Goal: Task Accomplishment & Management: Use online tool/utility

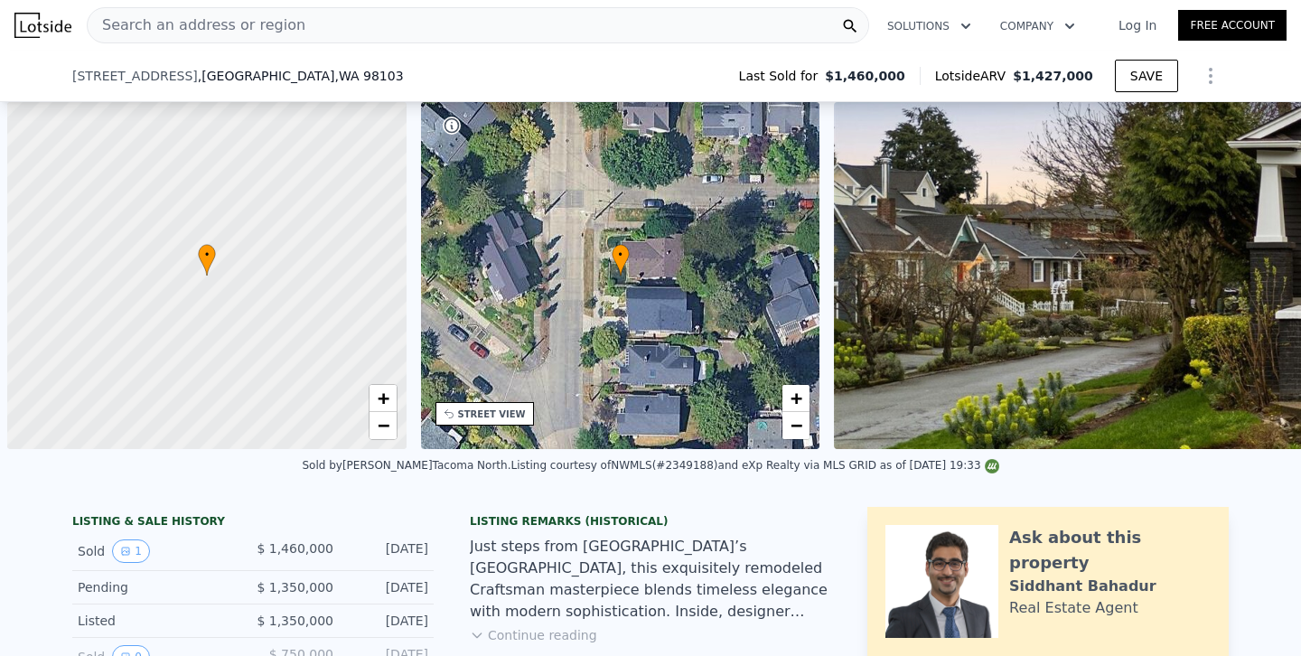
scroll to position [0, 7]
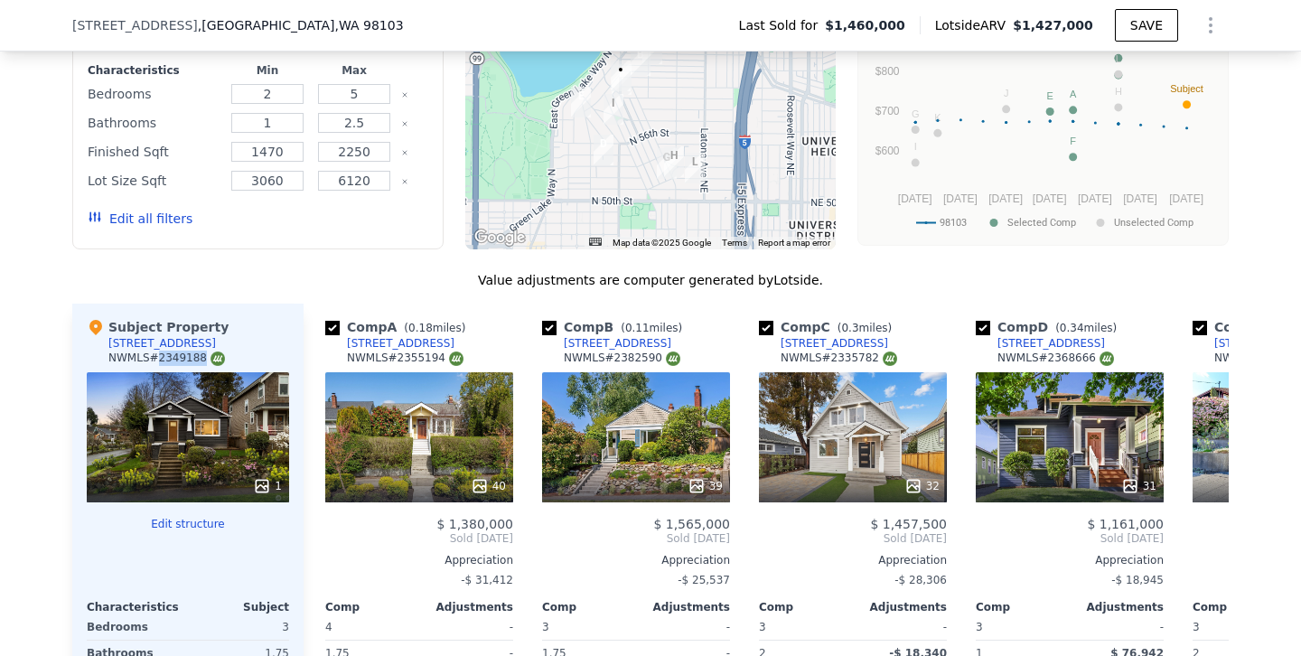
click at [439, 127] on div "Modify Comp Filters Listing Status Sold Pending Active Characteristics Min Max …" at bounding box center [257, 104] width 371 height 289
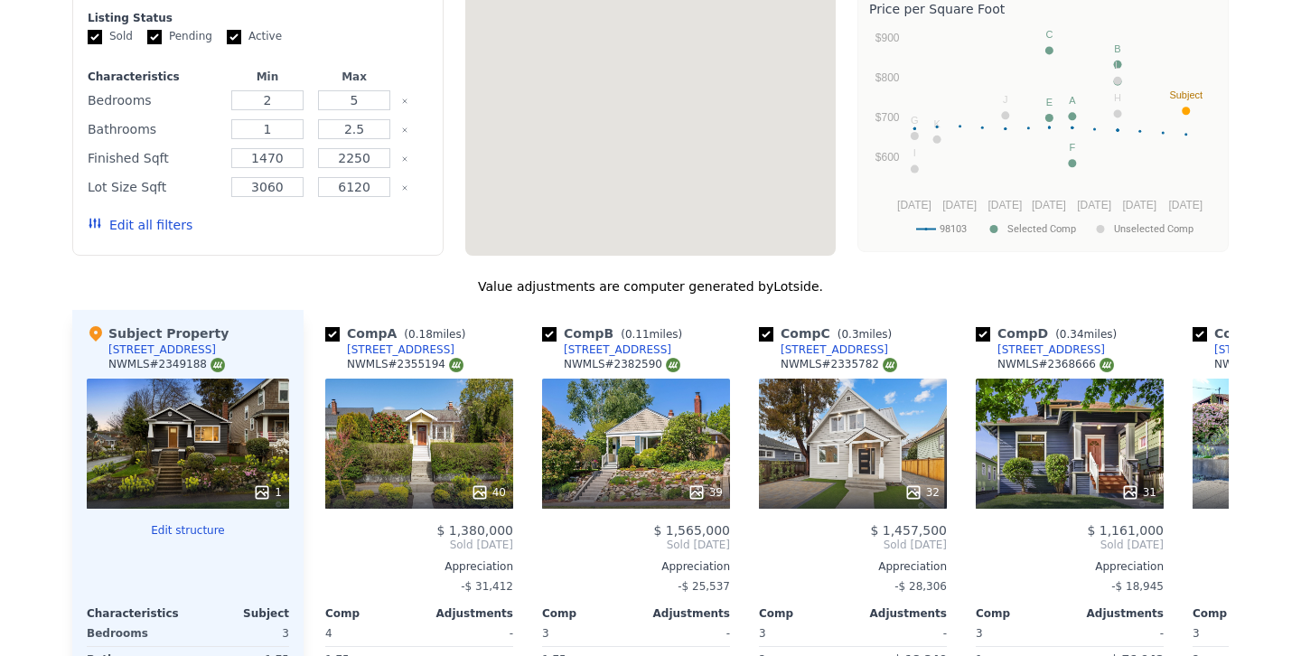
scroll to position [0, 0]
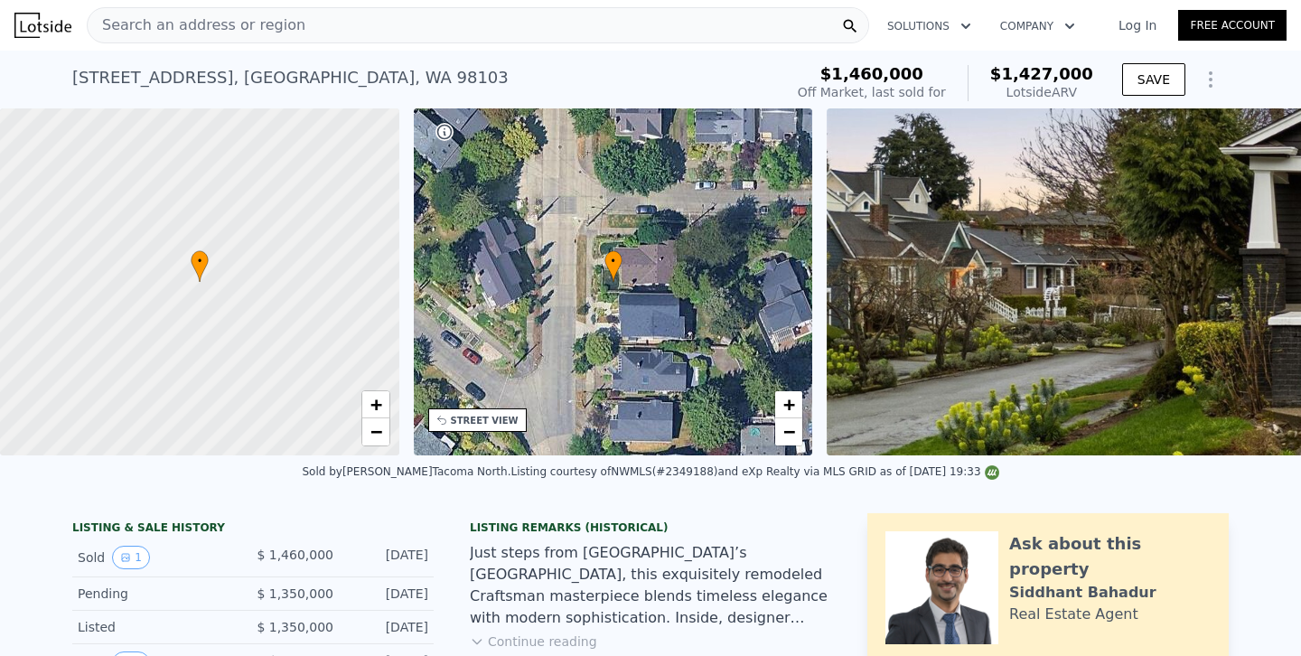
click at [362, 25] on div "Search an address or region" at bounding box center [478, 25] width 782 height 36
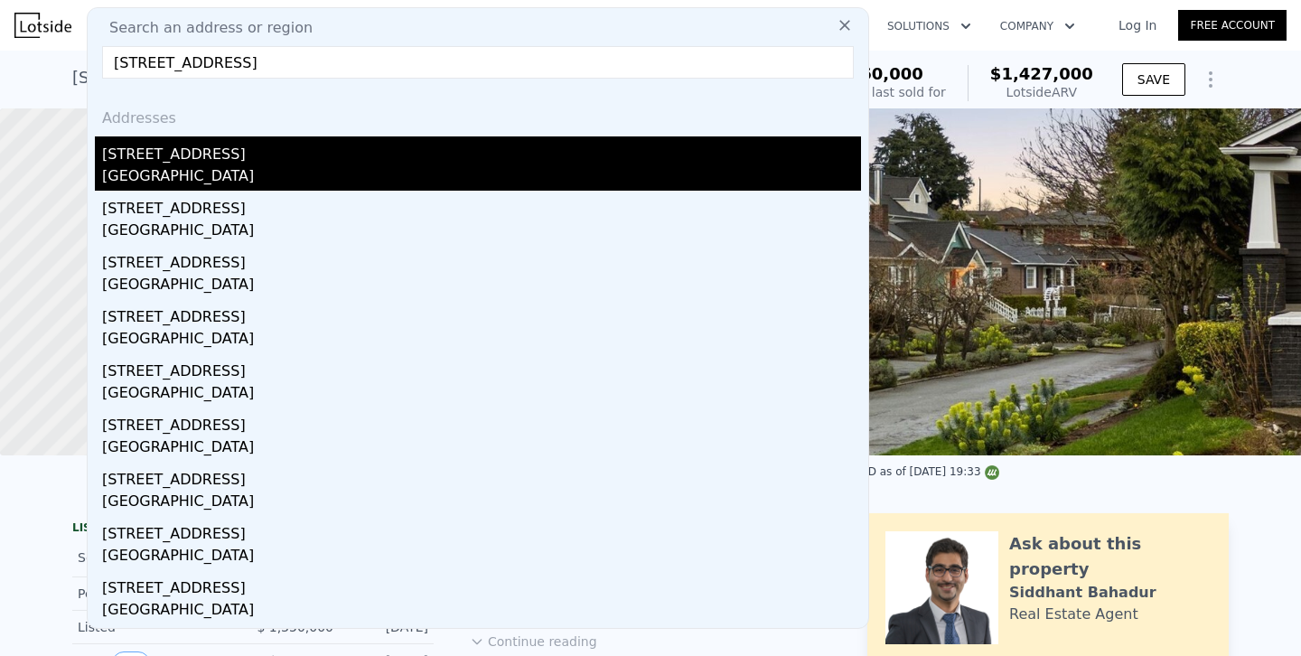
type input "[STREET_ADDRESS]"
click at [185, 158] on div "[STREET_ADDRESS]" at bounding box center [481, 150] width 759 height 29
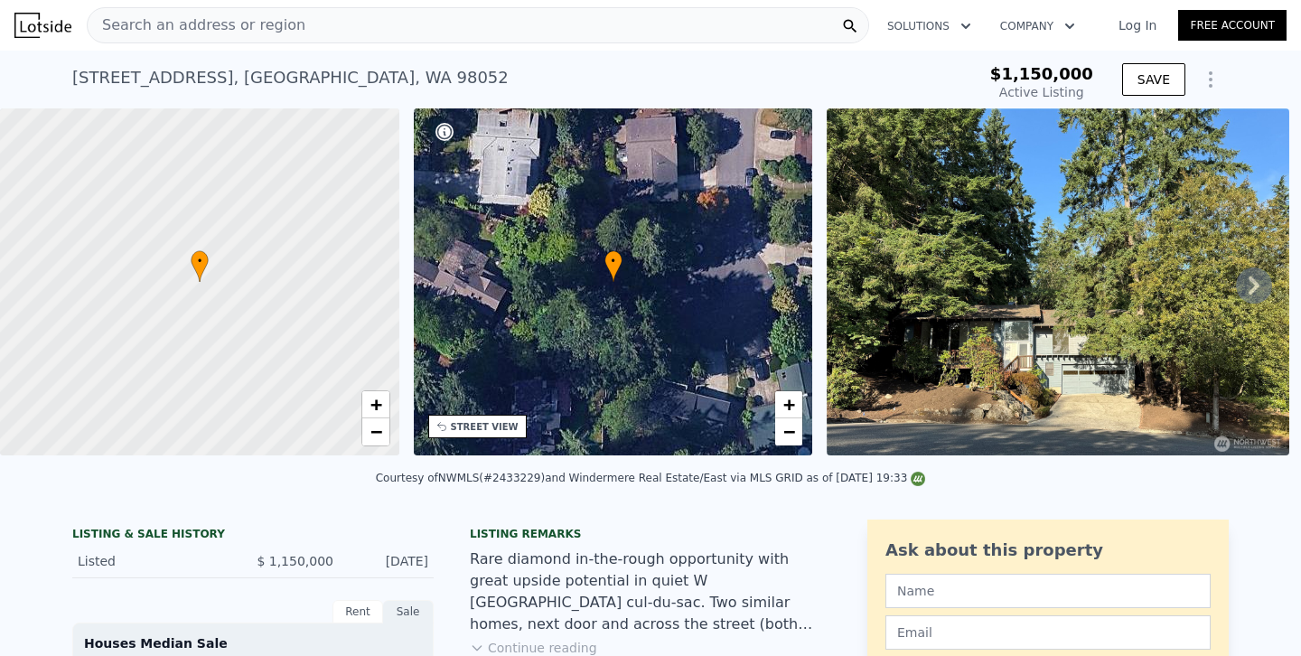
type input "-$ 1,249,013"
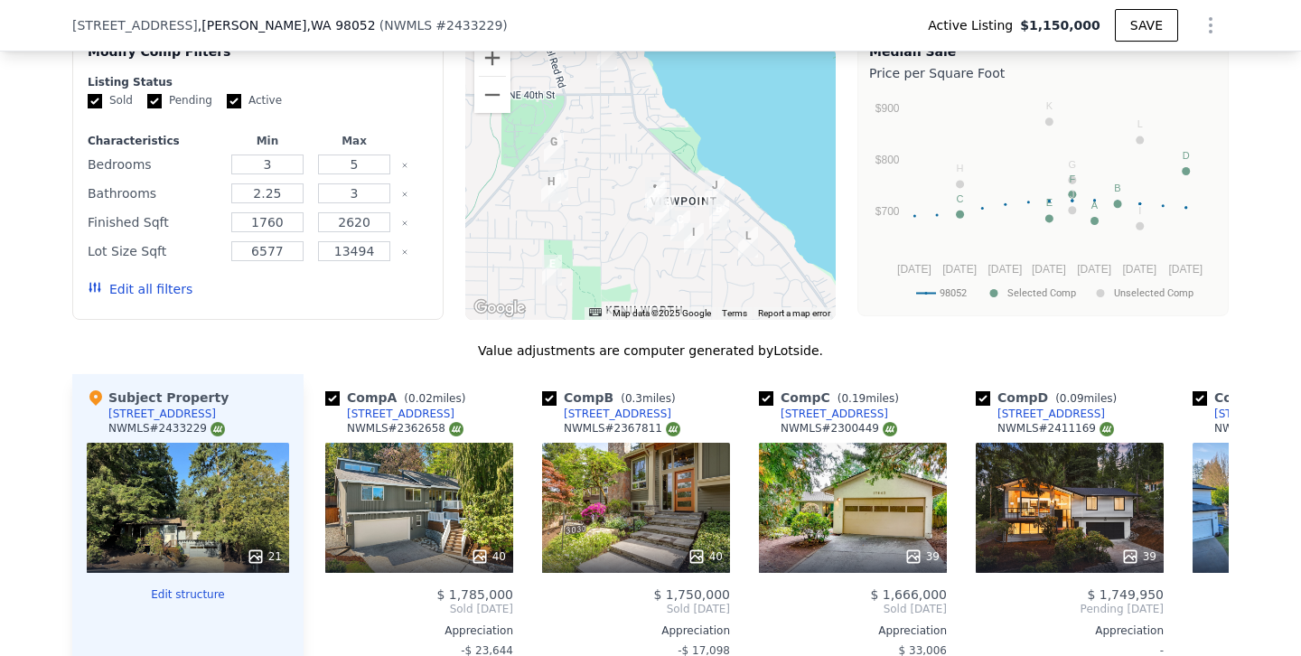
scroll to position [1473, 0]
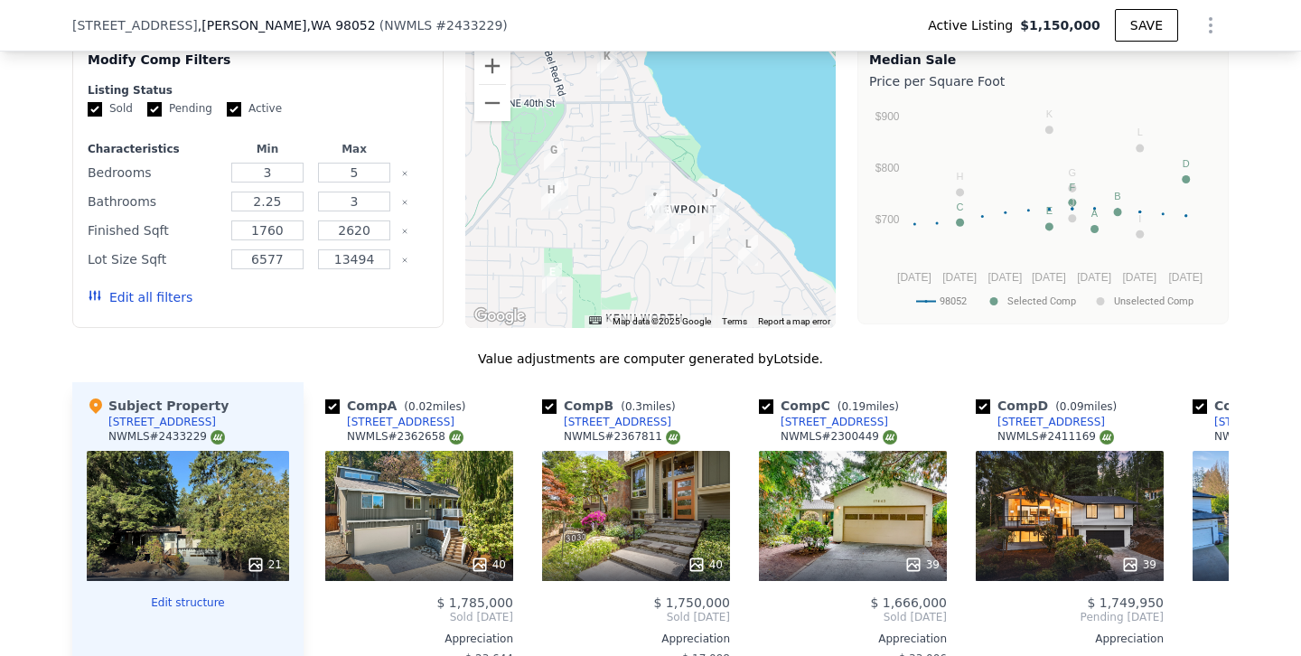
click at [135, 294] on button "Edit all filters" at bounding box center [140, 297] width 105 height 18
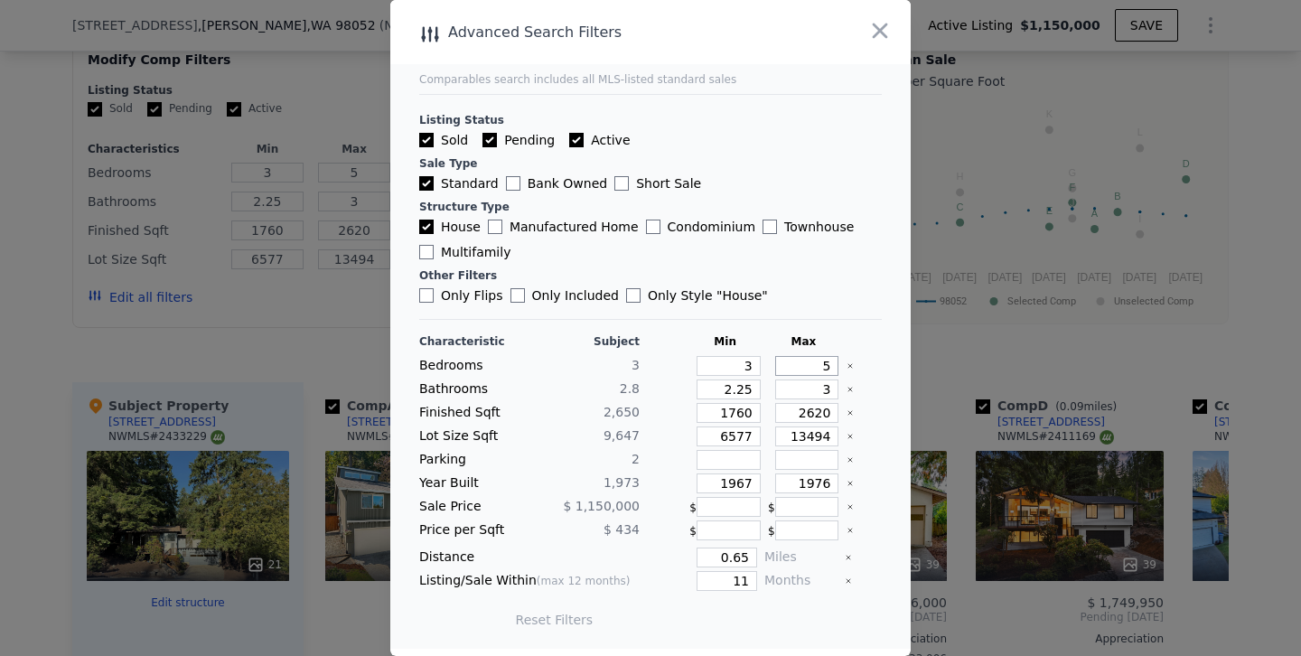
drag, startPoint x: 803, startPoint y: 361, endPoint x: 894, endPoint y: 362, distance: 91.2
click at [894, 362] on main "Comparables search includes all MLS-listed standard sales Listing Status Sold P…" at bounding box center [650, 324] width 520 height 648
type input "4"
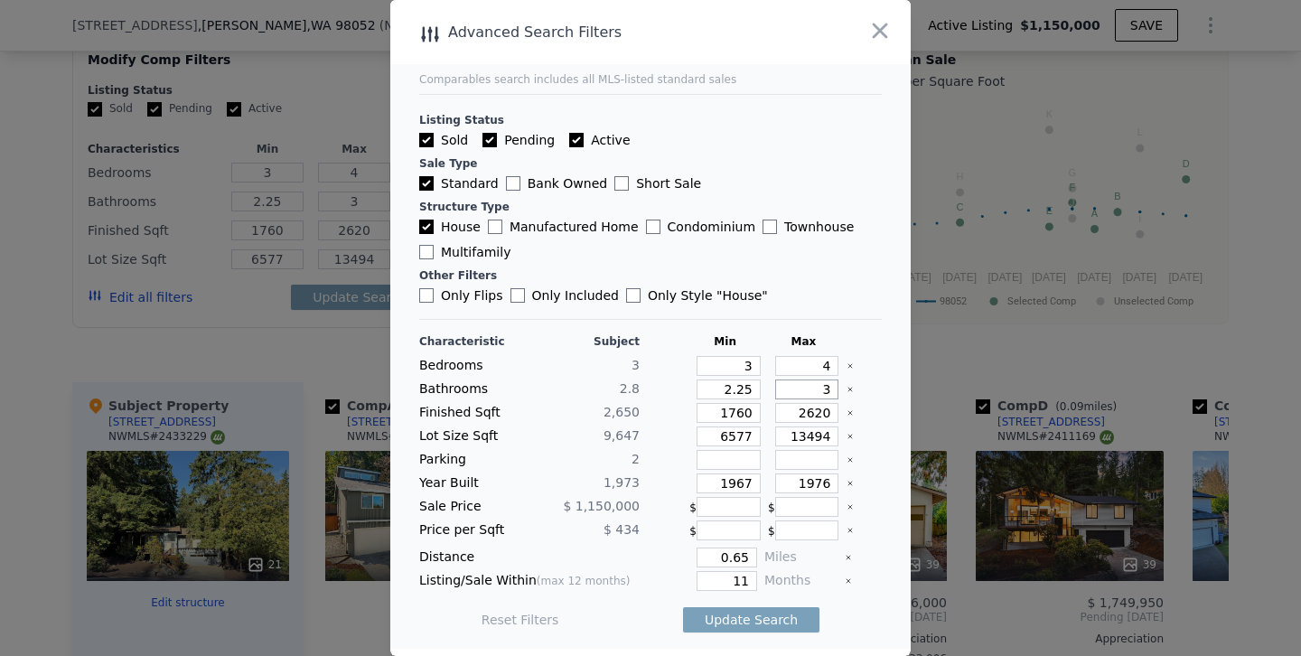
click at [830, 389] on input "3" at bounding box center [807, 389] width 64 height 20
type input "3.5"
click at [734, 413] on input "1760" at bounding box center [728, 413] width 64 height 20
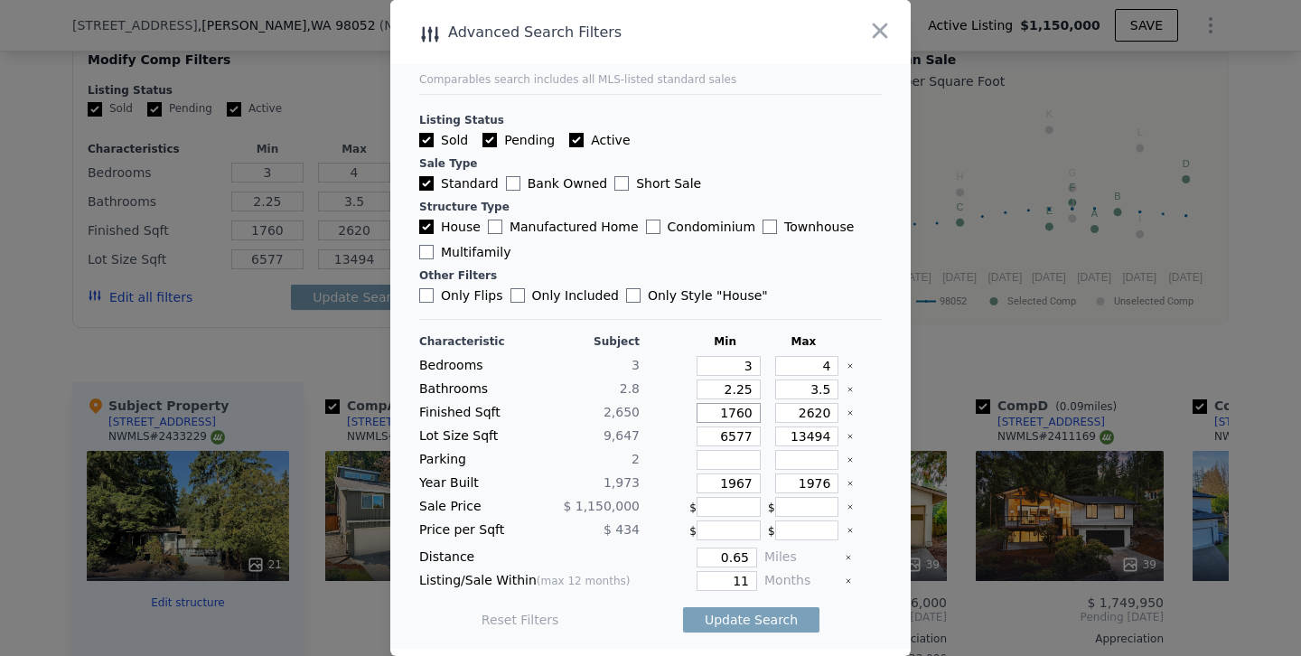
type input "160"
type input "60"
type input "260"
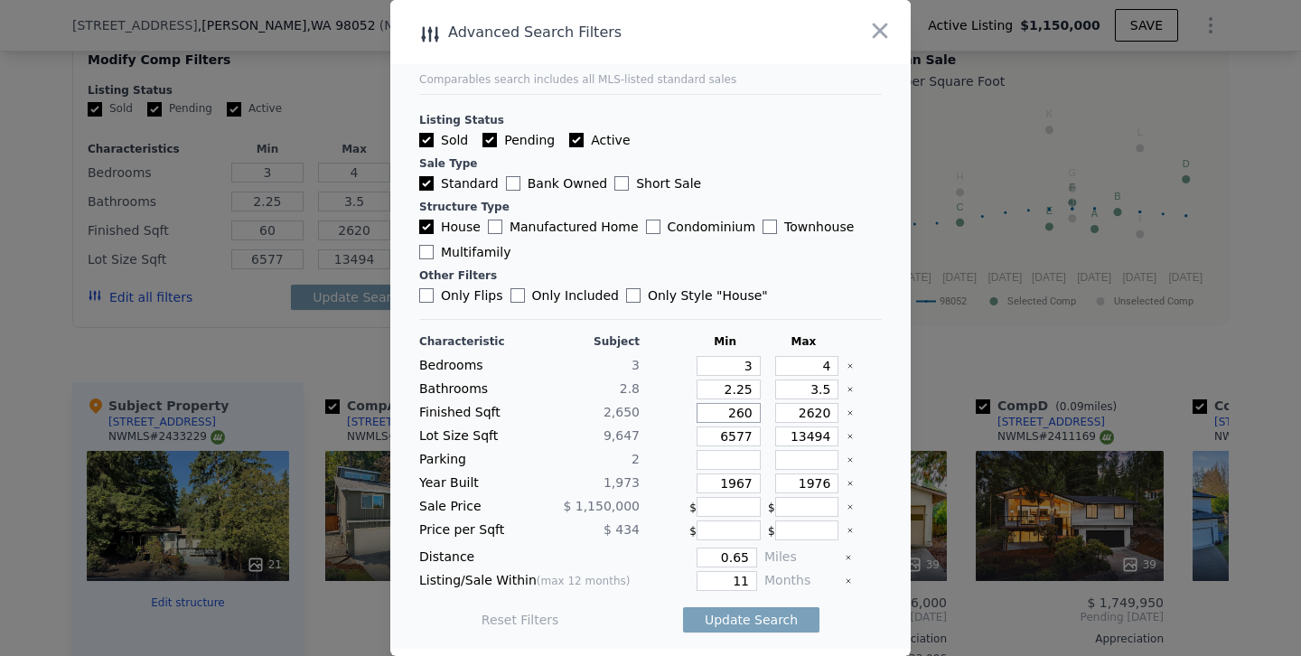
type input "260"
type input "2260"
click at [814, 412] on input "2620" at bounding box center [807, 413] width 64 height 20
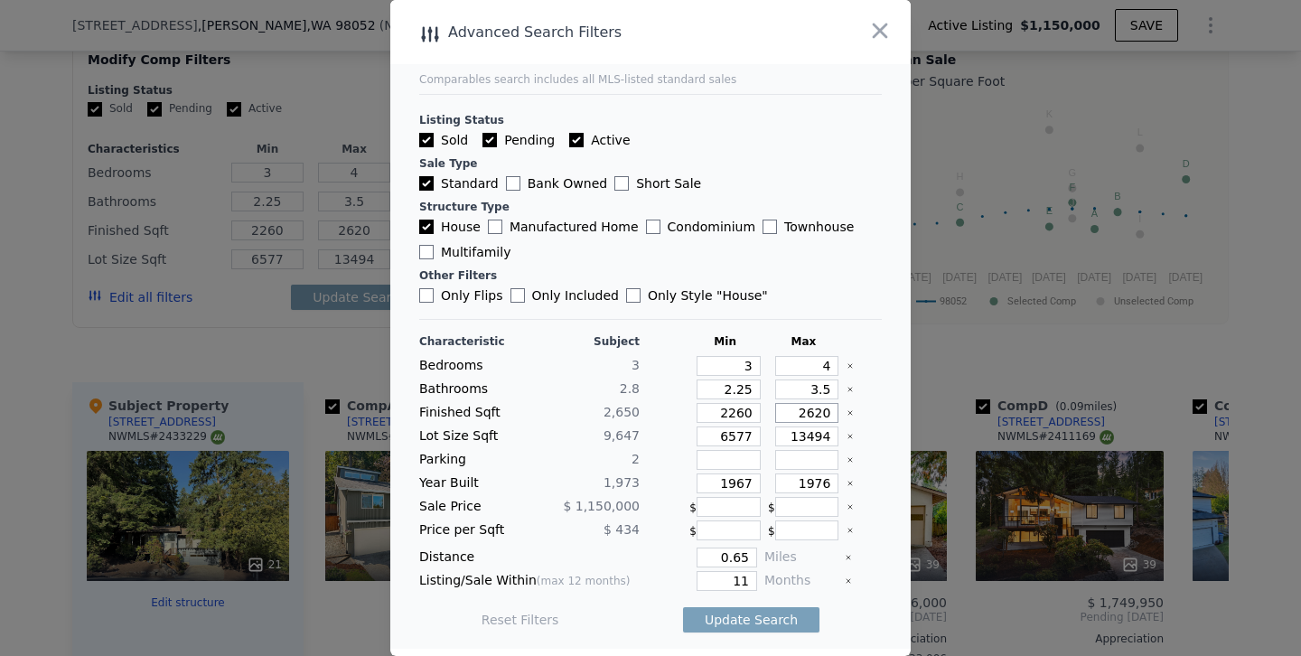
type input "220"
type input "2920"
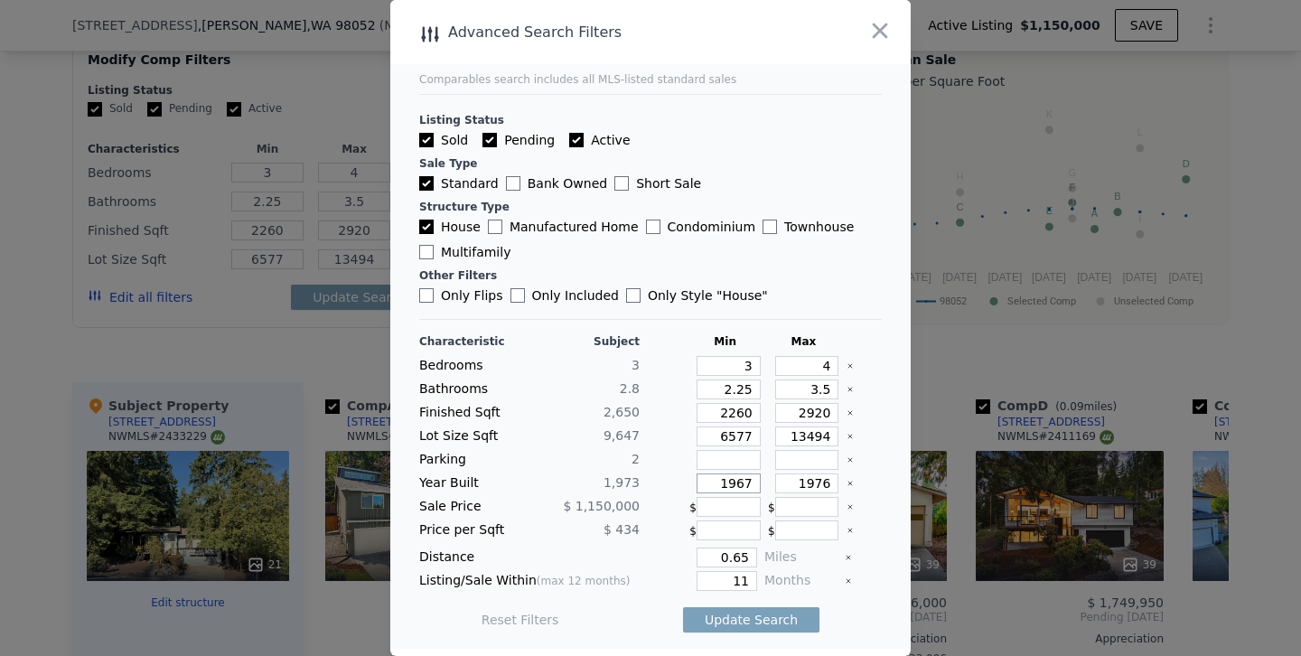
drag, startPoint x: 736, startPoint y: 484, endPoint x: 847, endPoint y: 490, distance: 111.3
click at [847, 490] on div "Year Built 1,973 1967 1976" at bounding box center [650, 483] width 462 height 20
type input "1964"
drag, startPoint x: 817, startPoint y: 481, endPoint x: 930, endPoint y: 481, distance: 112.9
click at [930, 481] on div "​ Advanced Search Filters Comparables search includes all MLS-listed standard s…" at bounding box center [650, 328] width 1301 height 656
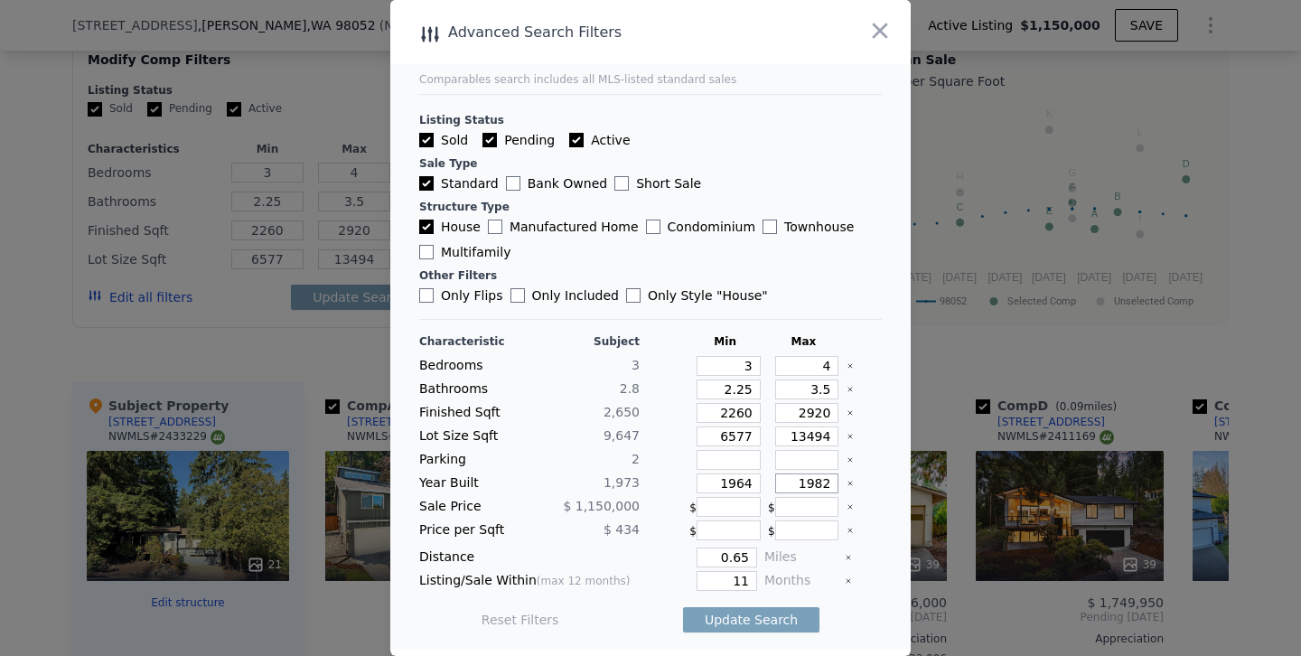
type input "1982"
drag, startPoint x: 721, startPoint y: 580, endPoint x: 914, endPoint y: 588, distance: 193.4
click at [914, 588] on div "​ Advanced Search Filters Comparables search includes all MLS-listed standard s…" at bounding box center [650, 328] width 1301 height 656
type input "6"
click at [683, 607] on button "Update Search" at bounding box center [751, 619] width 136 height 25
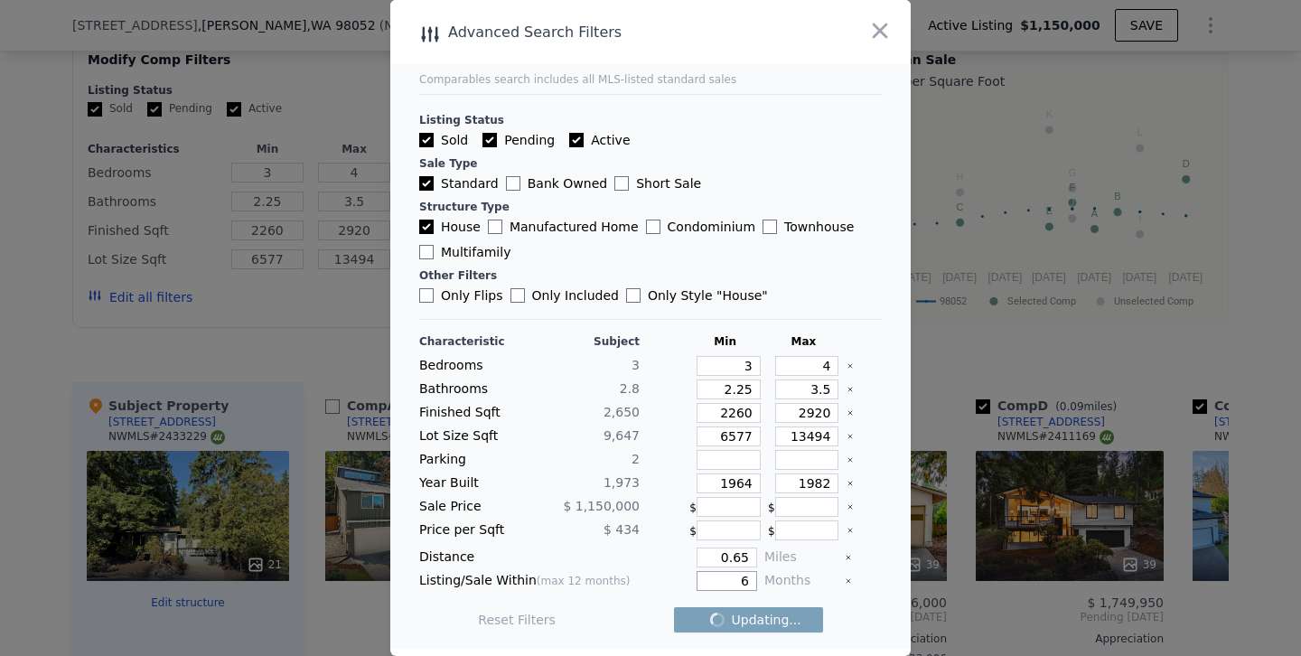
checkbox input "false"
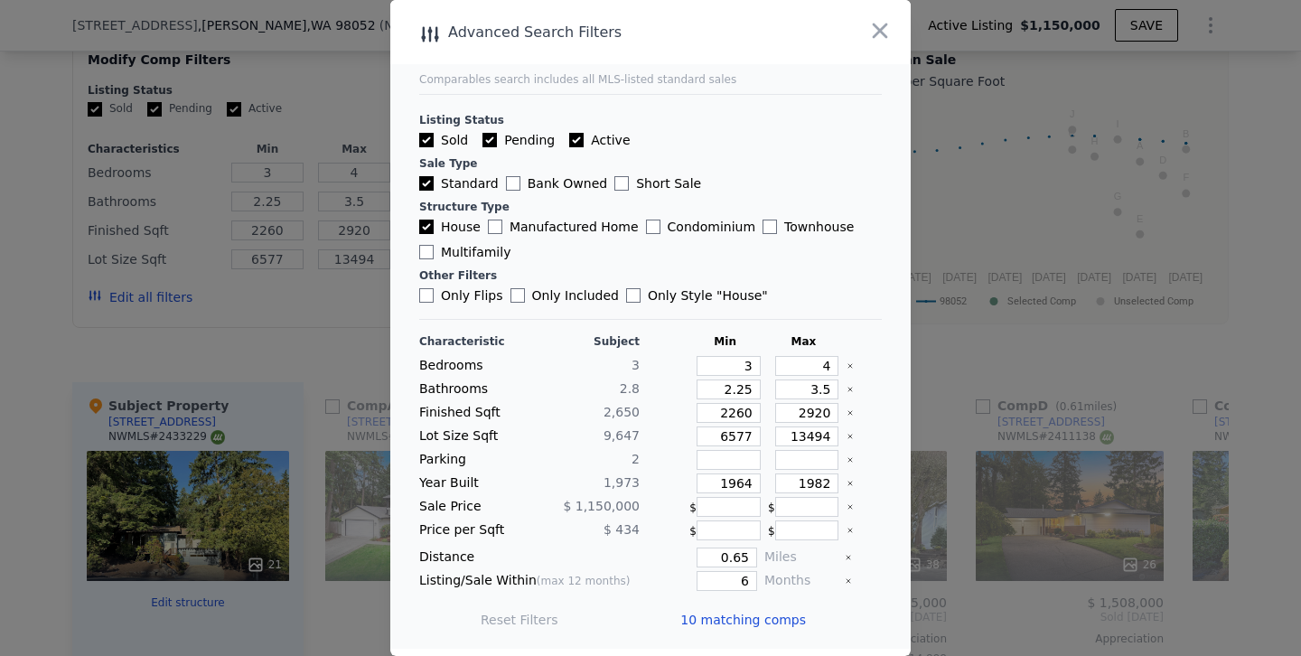
click at [713, 618] on span "10 matching comps" at bounding box center [743, 620] width 126 height 18
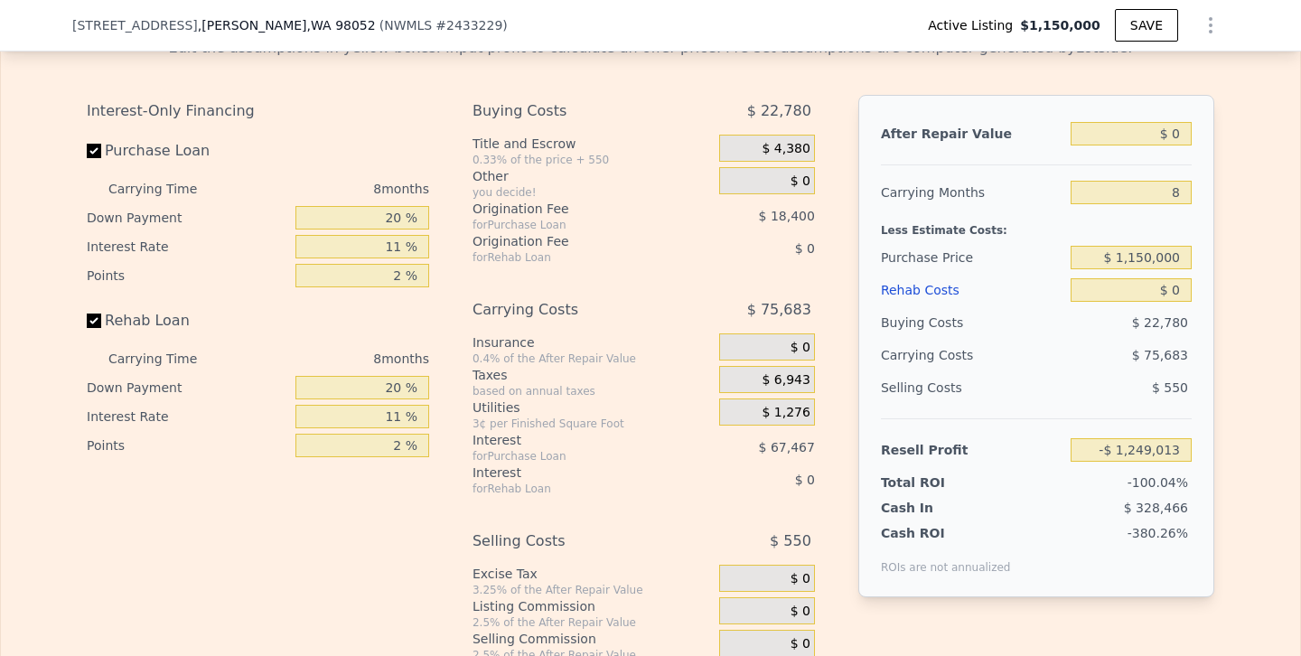
scroll to position [2618, 0]
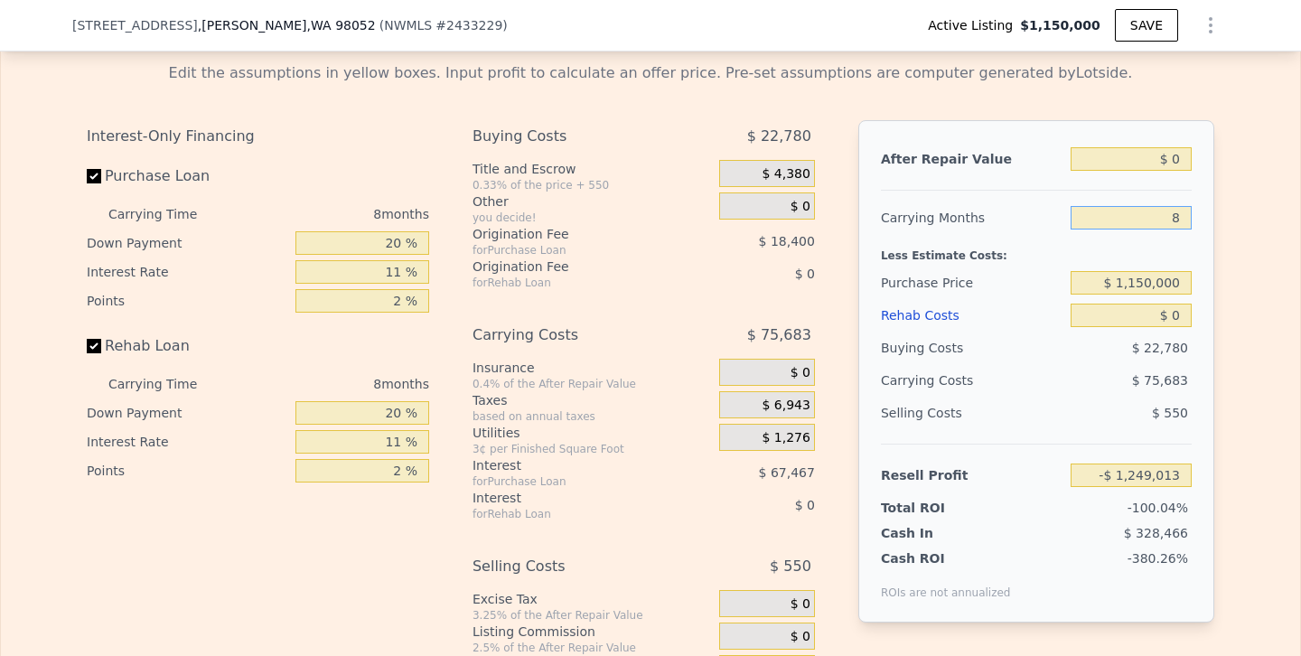
drag, startPoint x: 1109, startPoint y: 226, endPoint x: 1236, endPoint y: 221, distance: 127.4
click at [1236, 221] on div "Edit the assumptions in yellow boxes. Input profit to calculate an offer price.…" at bounding box center [650, 384] width 1299 height 672
click at [91, 348] on input "Rehab Loan" at bounding box center [94, 346] width 14 height 14
checkbox input "false"
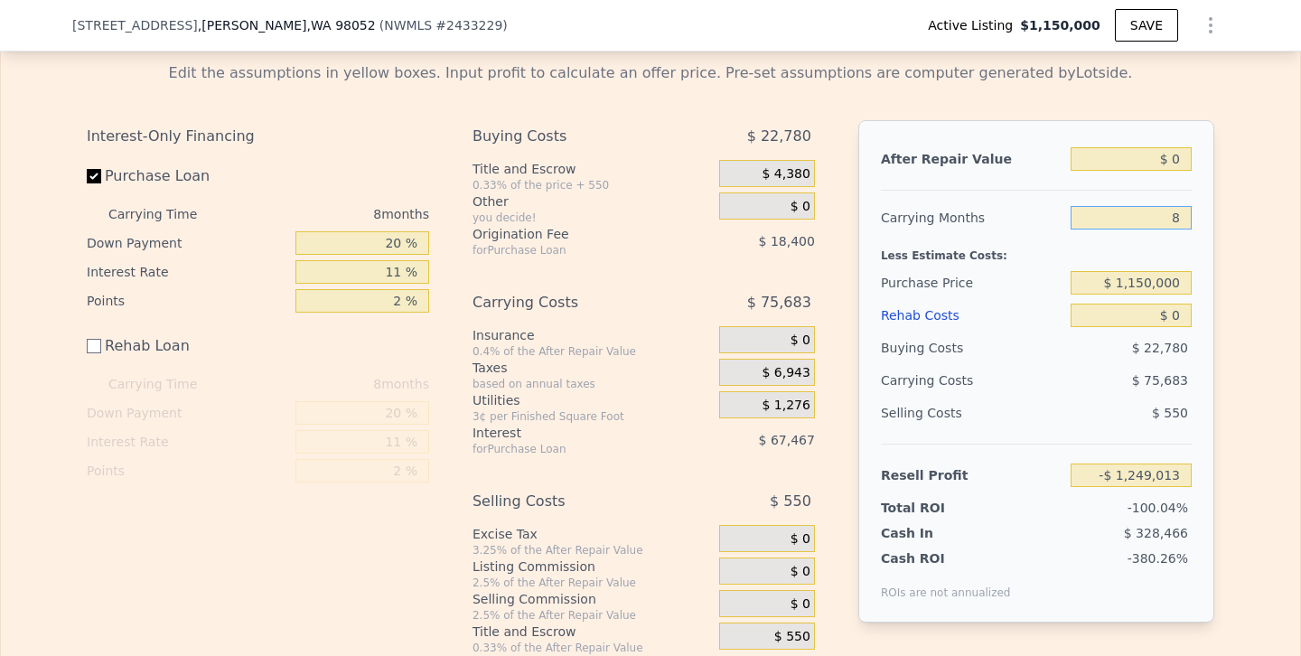
click at [1118, 222] on input "8" at bounding box center [1130, 217] width 121 height 23
drag, startPoint x: 1145, startPoint y: 214, endPoint x: 1238, endPoint y: 214, distance: 93.0
click at [1238, 214] on div "Edit the assumptions in yellow boxes. Input profit to calculate an offer price.…" at bounding box center [650, 351] width 1299 height 607
type input "5"
type input "-$ 1,220,633"
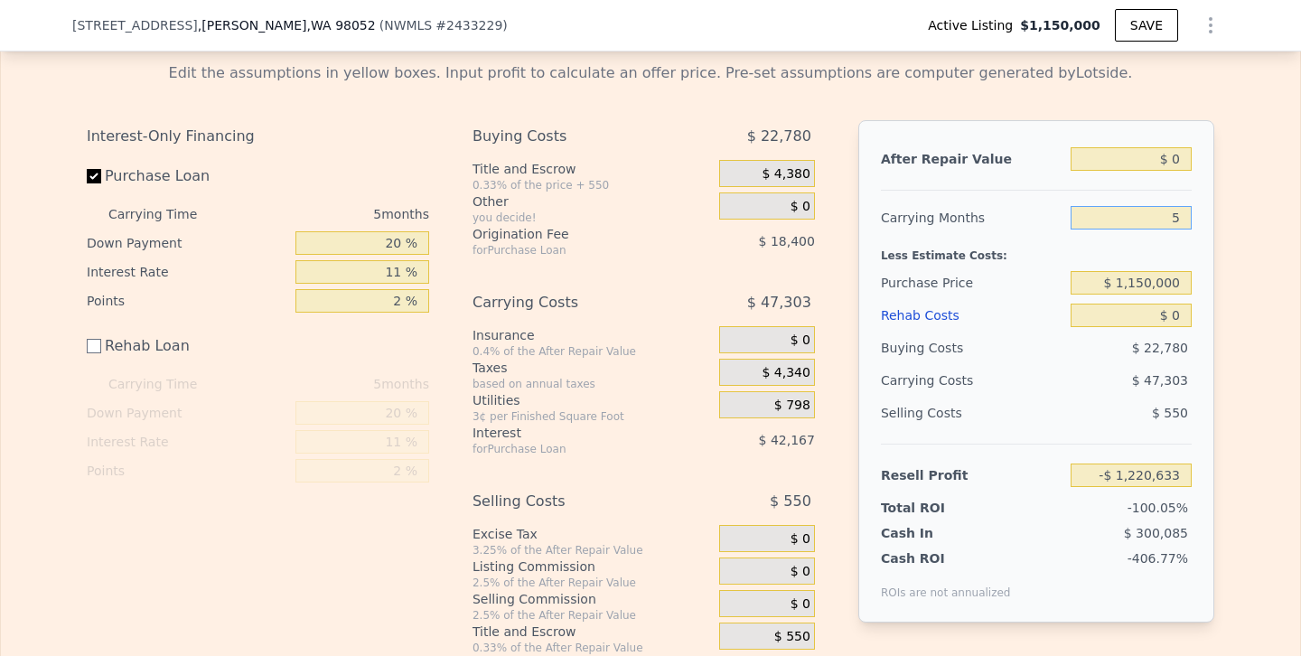
type input "5"
click at [1135, 159] on input "$ 0" at bounding box center [1130, 158] width 121 height 23
type input "$ 10"
type input "-$ 1,220,623"
type input "$ 150,000"
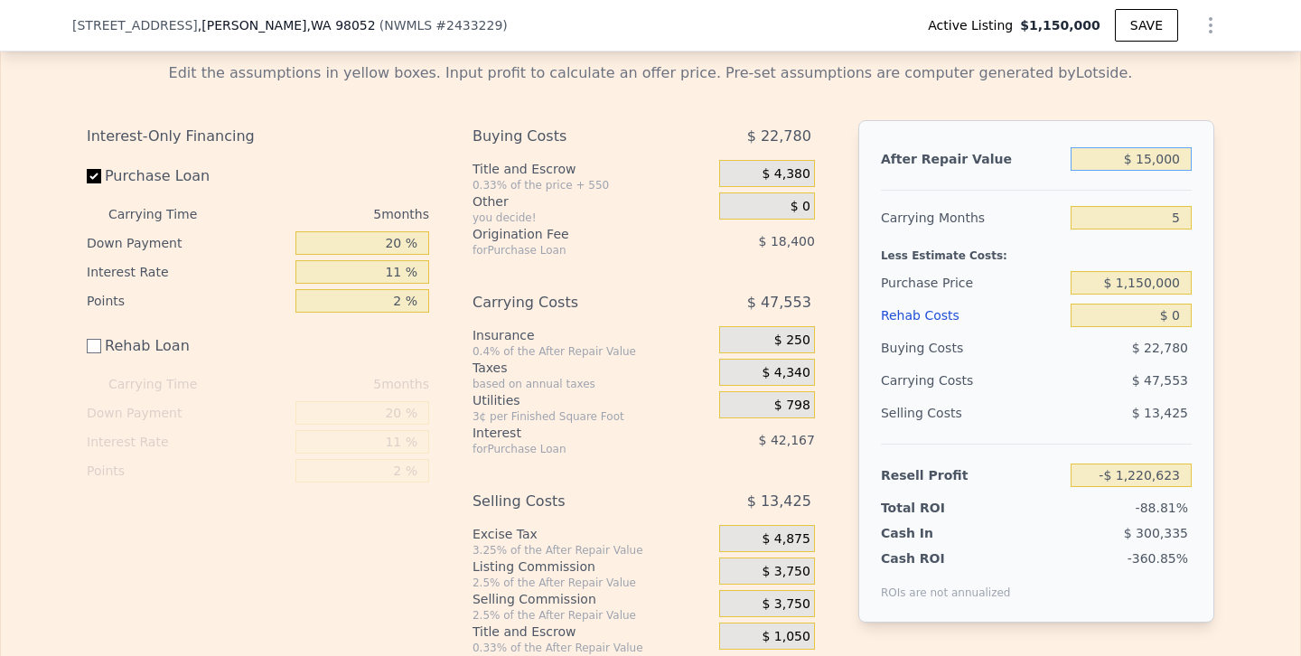
type input "-$ 1,219,266"
type input "$ 1,500,000"
type input "$ 148,122"
type input "$ 1,500,000"
click at [984, 409] on div "Selling Costs" at bounding box center [972, 412] width 182 height 33
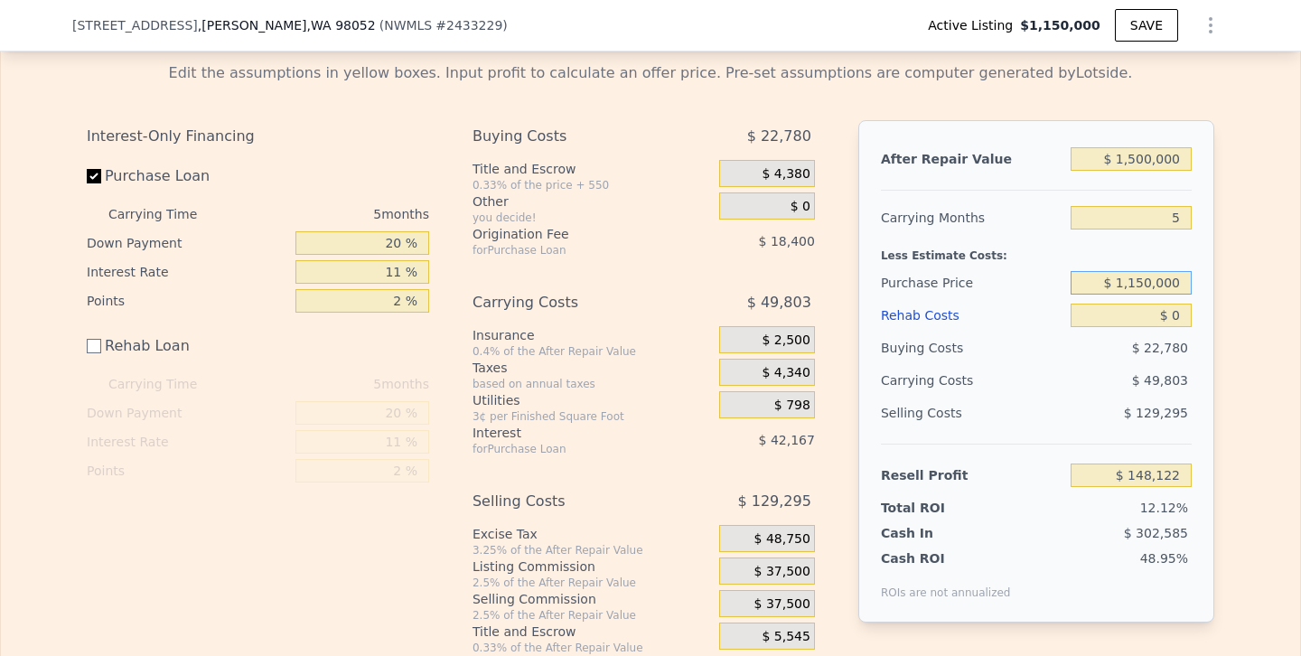
click at [1145, 281] on input "$ 1,150,000" at bounding box center [1130, 282] width 121 height 23
type input "$ 1,100,000"
click at [1114, 365] on div "$ 49,803" at bounding box center [1096, 380] width 191 height 33
type input "$ 200,919"
click at [1139, 154] on input "$ 1,500,000" at bounding box center [1130, 158] width 121 height 23
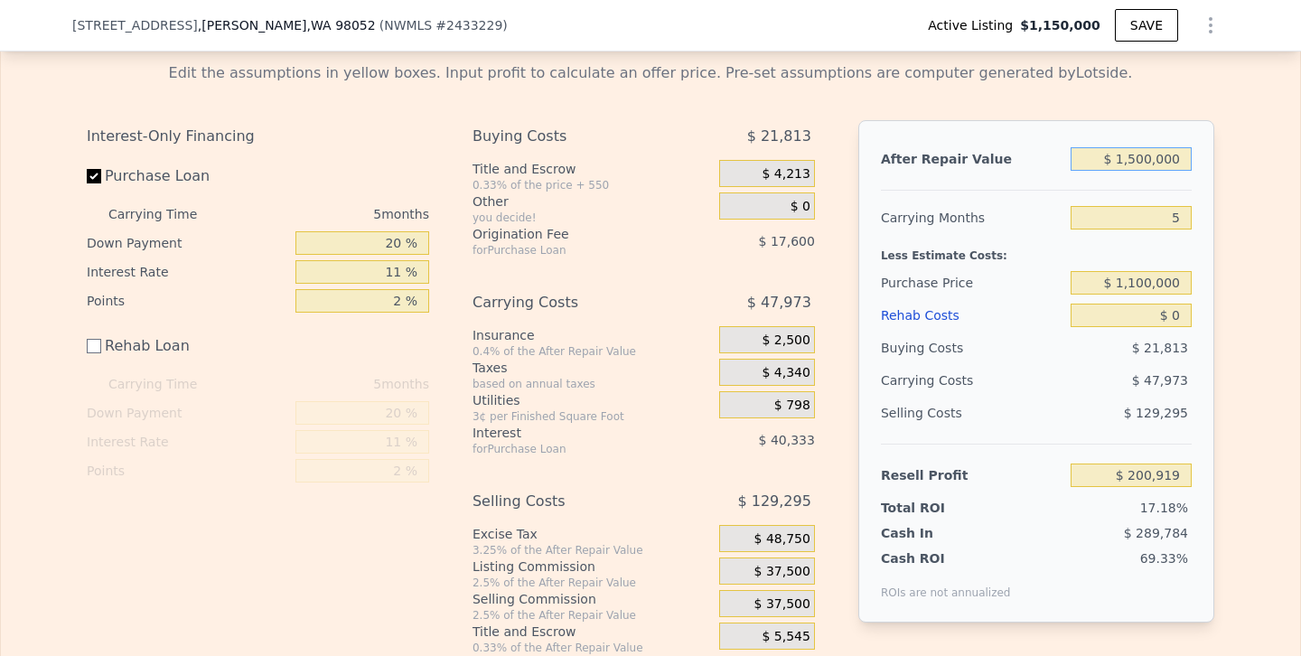
type input "$ 100,000"
type input "-$ 1,076,586"
type input "$ 1,600,000"
type input "$ 292,169"
click at [1047, 369] on div "$ 48,140" at bounding box center [1096, 380] width 191 height 33
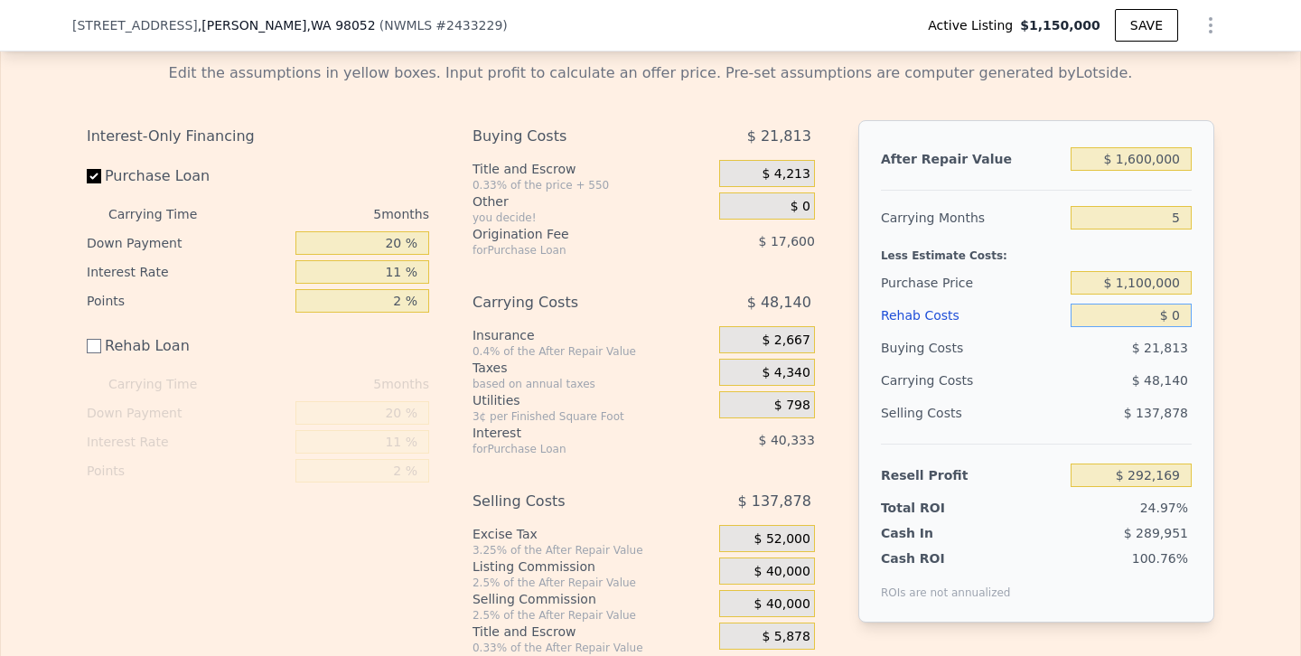
drag, startPoint x: 1118, startPoint y: 319, endPoint x: 1258, endPoint y: 321, distance: 140.0
click at [1258, 321] on div "Edit the assumptions in yellow boxes. Input profit to calculate an offer price.…" at bounding box center [650, 351] width 1299 height 607
click at [1151, 154] on input "$ 1,600,000" at bounding box center [1130, 158] width 121 height 23
type input "$ 160,000"
type input "-$ 1,021,836"
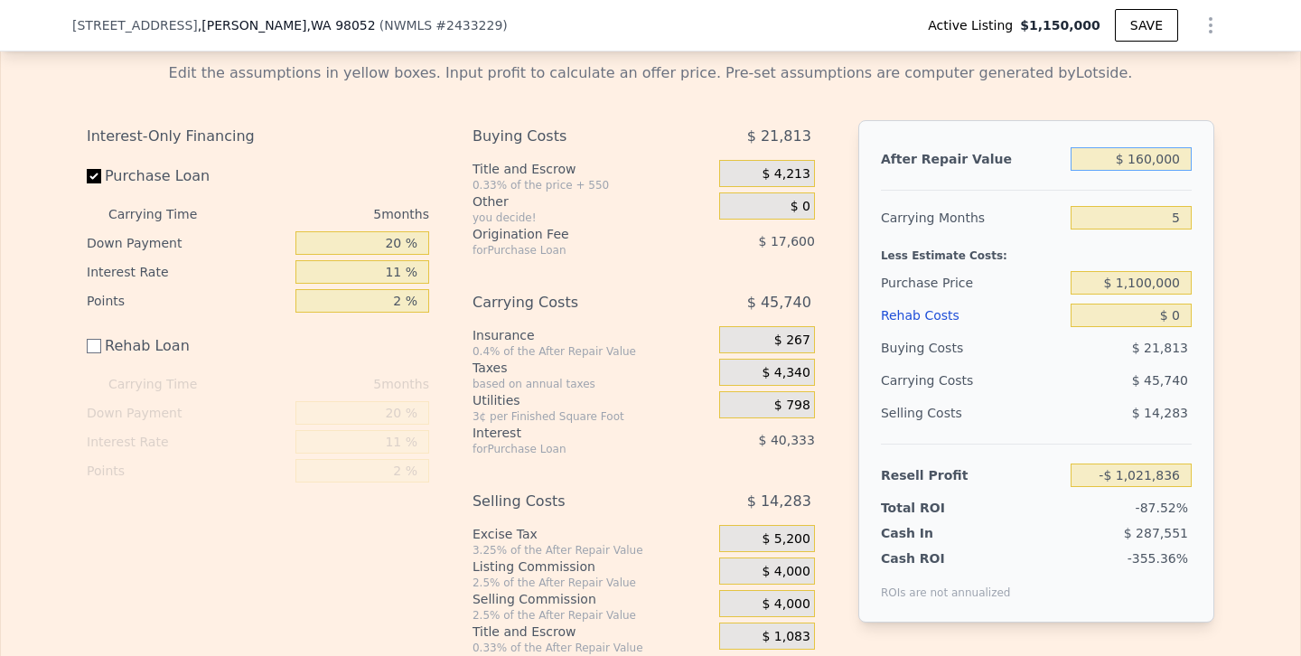
type input "$ 16,000"
type input "-$ 1,153,236"
type input "$ 1,650,000"
type input "$ 337,794"
type input "$ 165,000"
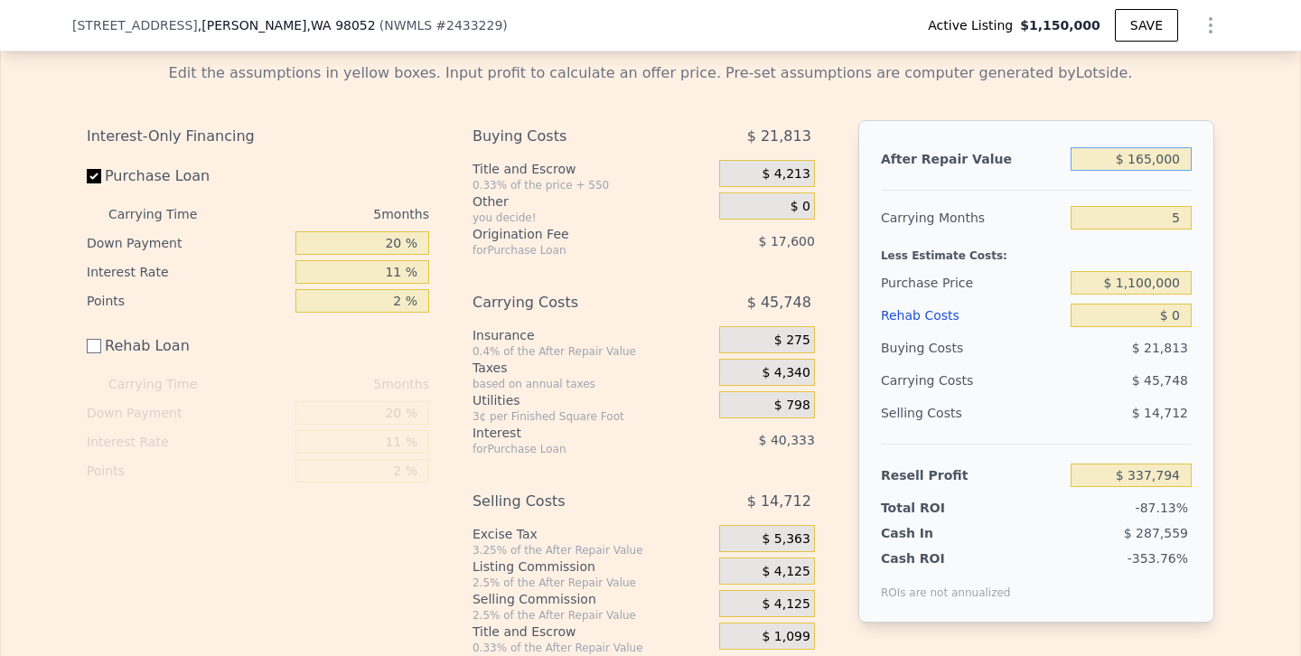
type input "-$ 1,017,273"
type input "$ 16,000"
type input "-$ 1,153,236"
type input "$ 1,000"
type input "-$ 1,166,924"
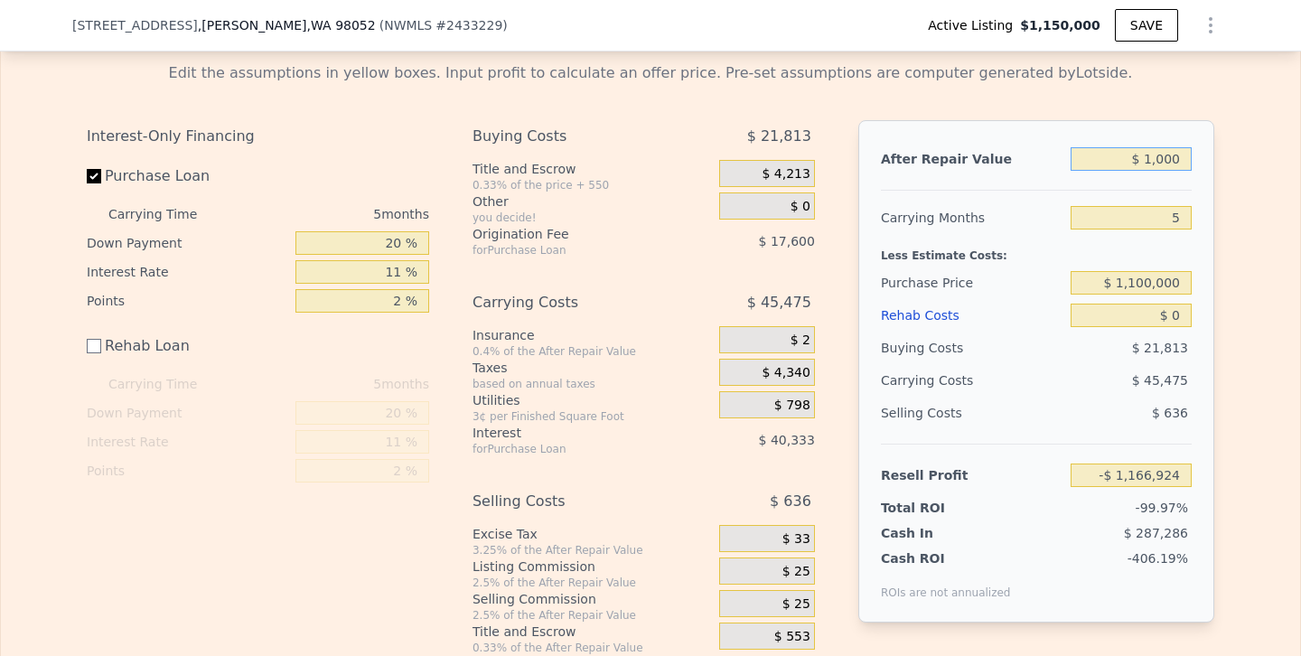
type input "$ 15,000"
type input "-$ 1,154,149"
type input "$ 155,000"
type input "-$ 1,026,398"
type input "$ 1,550,000"
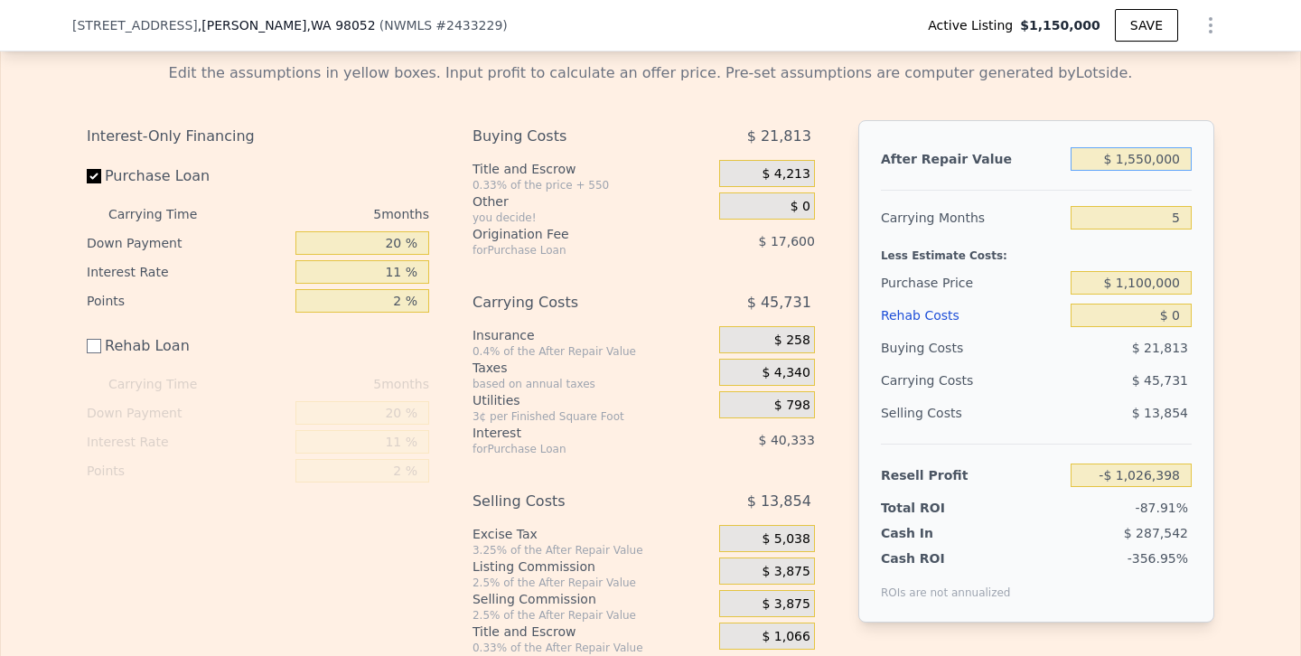
type input "$ 246,544"
type input "$ 1,550,000"
click at [1012, 369] on div "$ 48,056" at bounding box center [1096, 380] width 191 height 33
drag, startPoint x: 1124, startPoint y: 314, endPoint x: 1283, endPoint y: 314, distance: 159.9
click at [1283, 314] on div "Edit the assumptions in yellow boxes. Input profit to calculate an offer price.…" at bounding box center [650, 351] width 1299 height 607
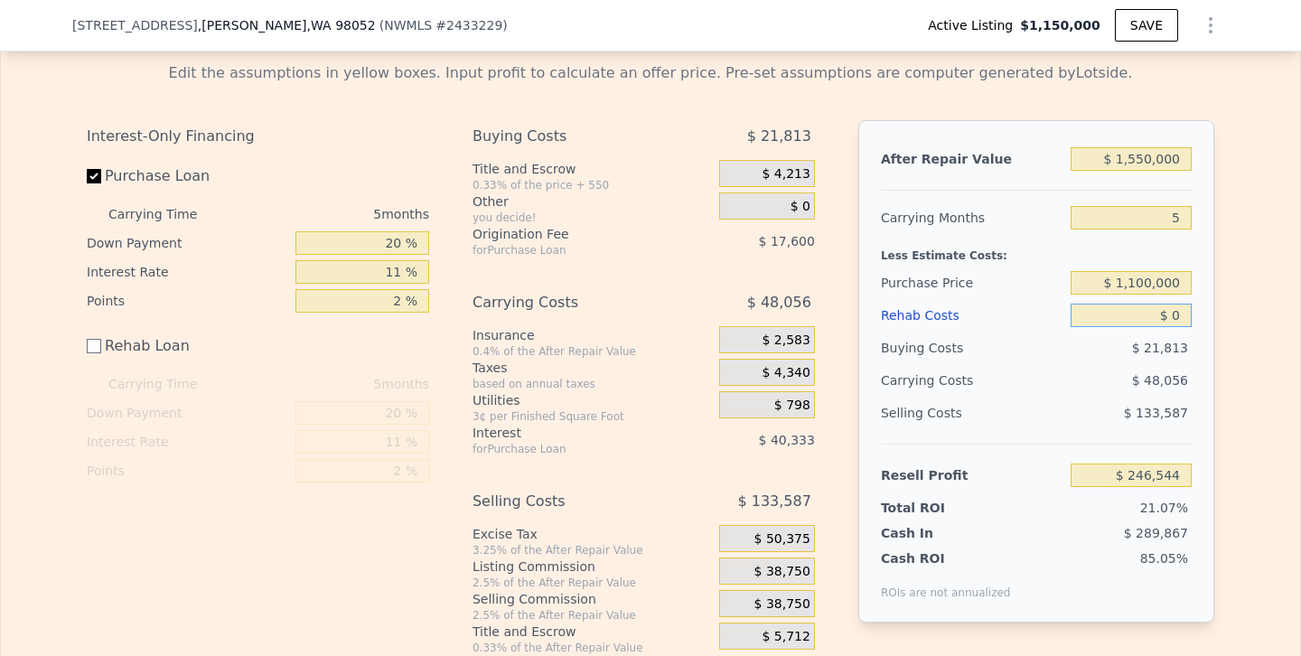
type input "$ 1"
type input "$ 246,543"
type input "$ 18"
type input "$ 246,526"
type input "$ 1,800"
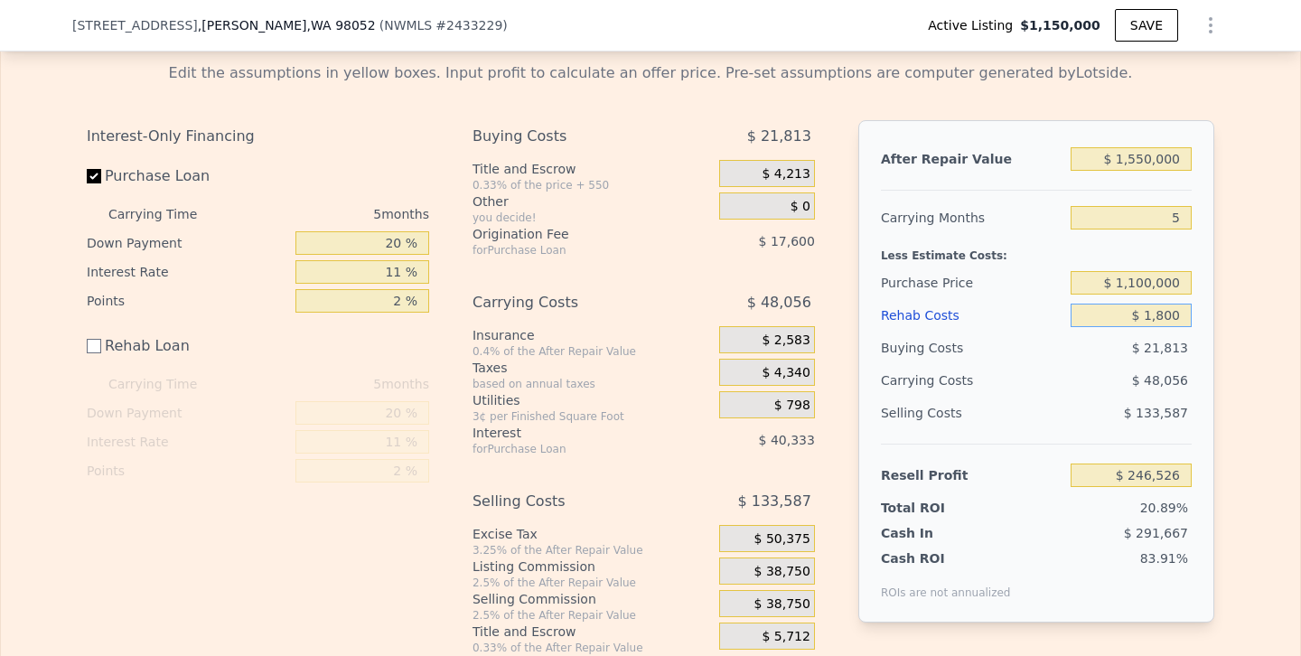
type input "$ 244,744"
type input "$ 18,000"
type input "$ 228,544"
type input "$ 180,000"
type input "$ 66,544"
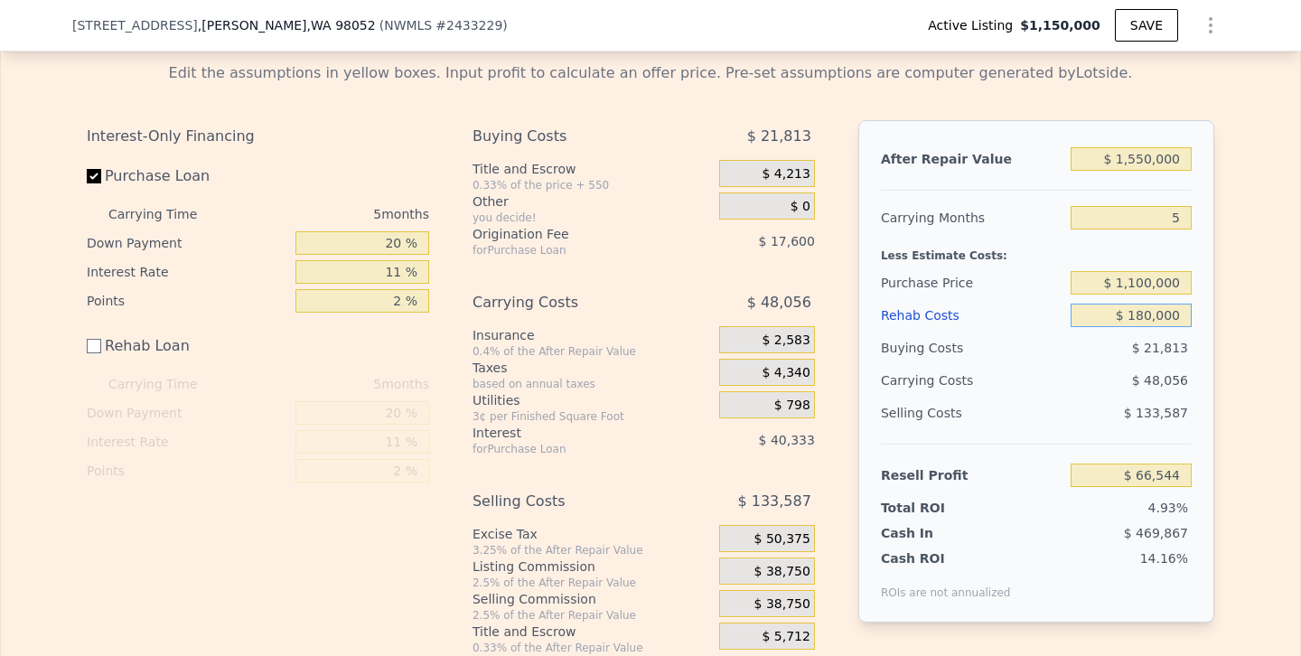
type input "$ 180,000"
click at [1087, 387] on div "$ 48,056" at bounding box center [1096, 380] width 191 height 33
drag, startPoint x: 1133, startPoint y: 211, endPoint x: 1245, endPoint y: 219, distance: 111.3
click at [1245, 219] on div "Edit the assumptions in yellow boxes. Input profit to calculate an offer price.…" at bounding box center [650, 351] width 1299 height 607
type input "4"
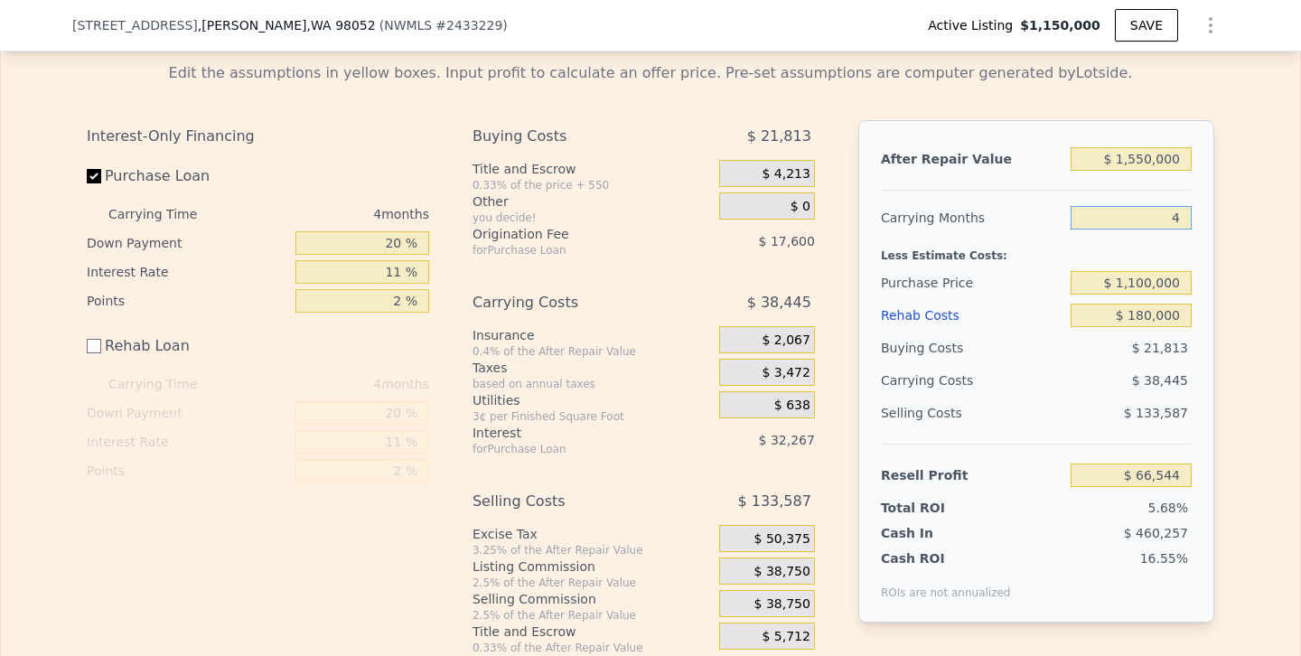
type input "$ 76,155"
type input "4"
click at [1096, 395] on div "$ 38,445" at bounding box center [1096, 380] width 191 height 33
click at [1138, 159] on input "$ 1,550,000" at bounding box center [1130, 158] width 121 height 23
type input "$ 150,000"
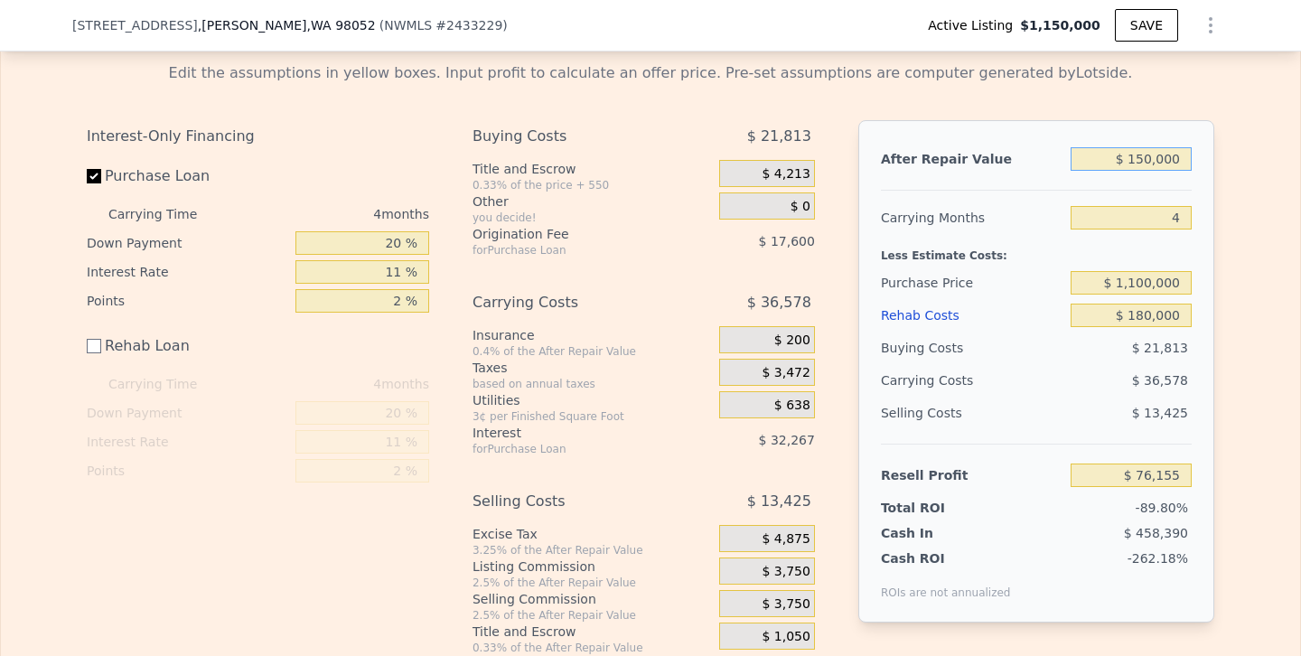
type input "-$ 1,201,816"
type input "$ 1,650,000"
type input "$ 167,439"
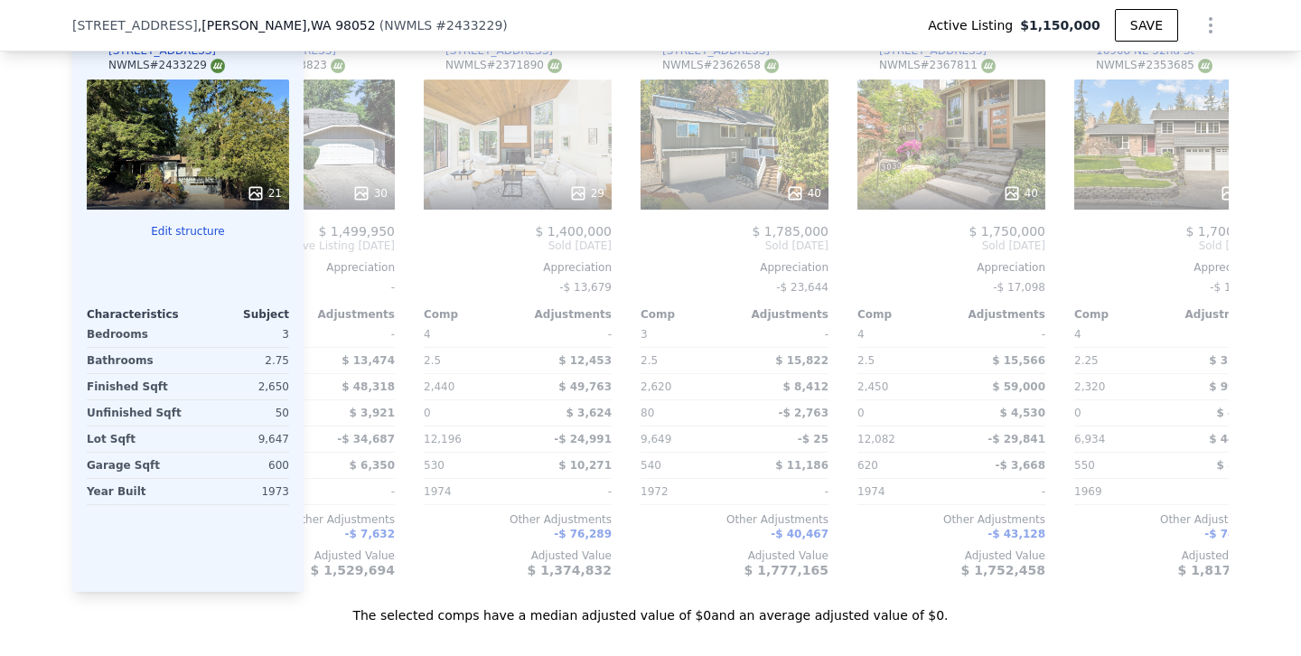
scroll to position [1818, 0]
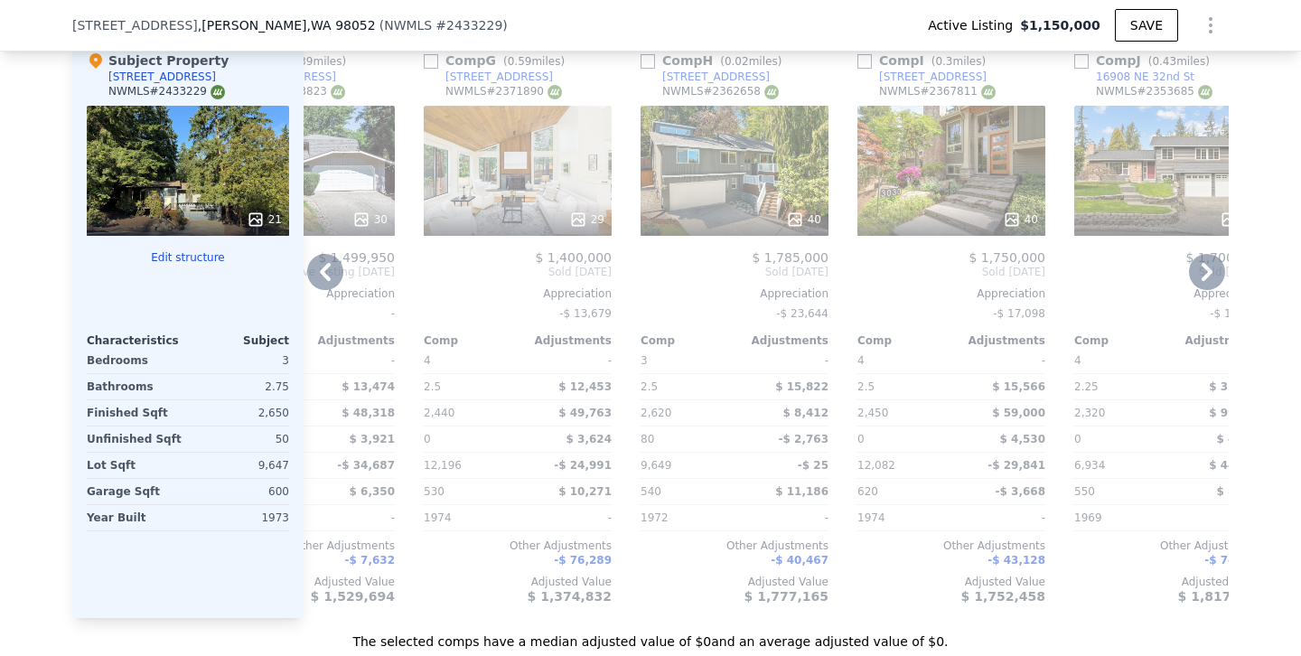
click at [559, 161] on div "29" at bounding box center [518, 171] width 188 height 130
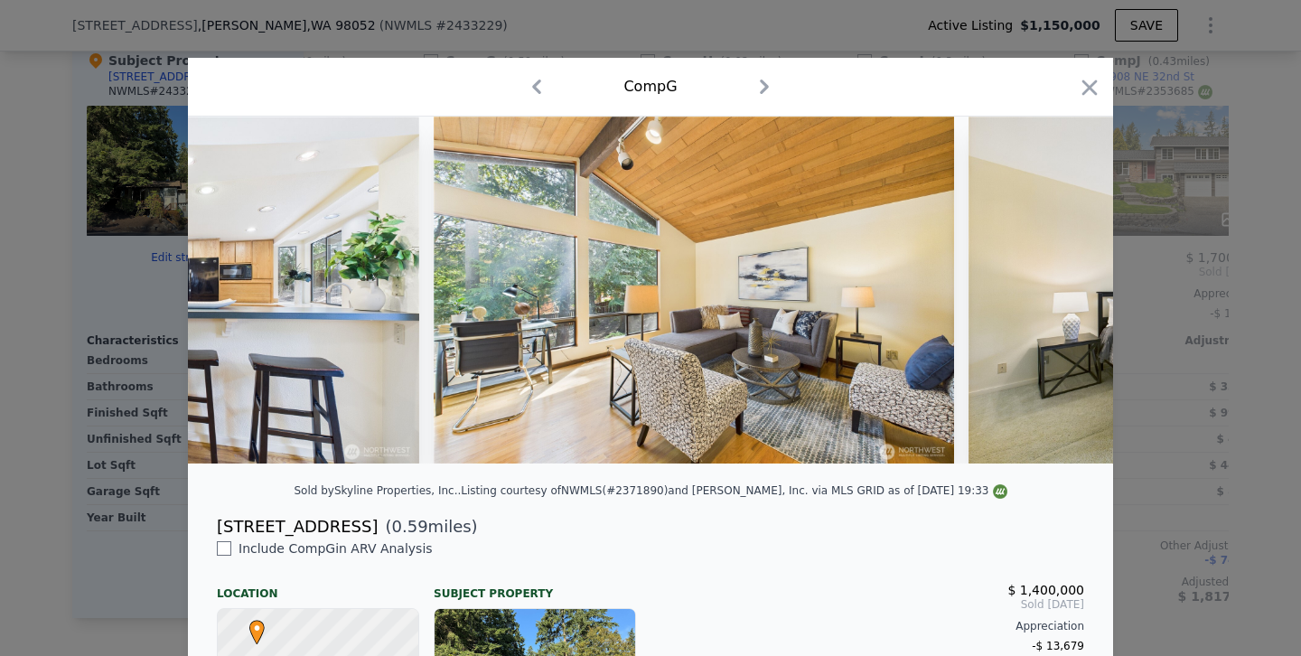
scroll to position [0, 4057]
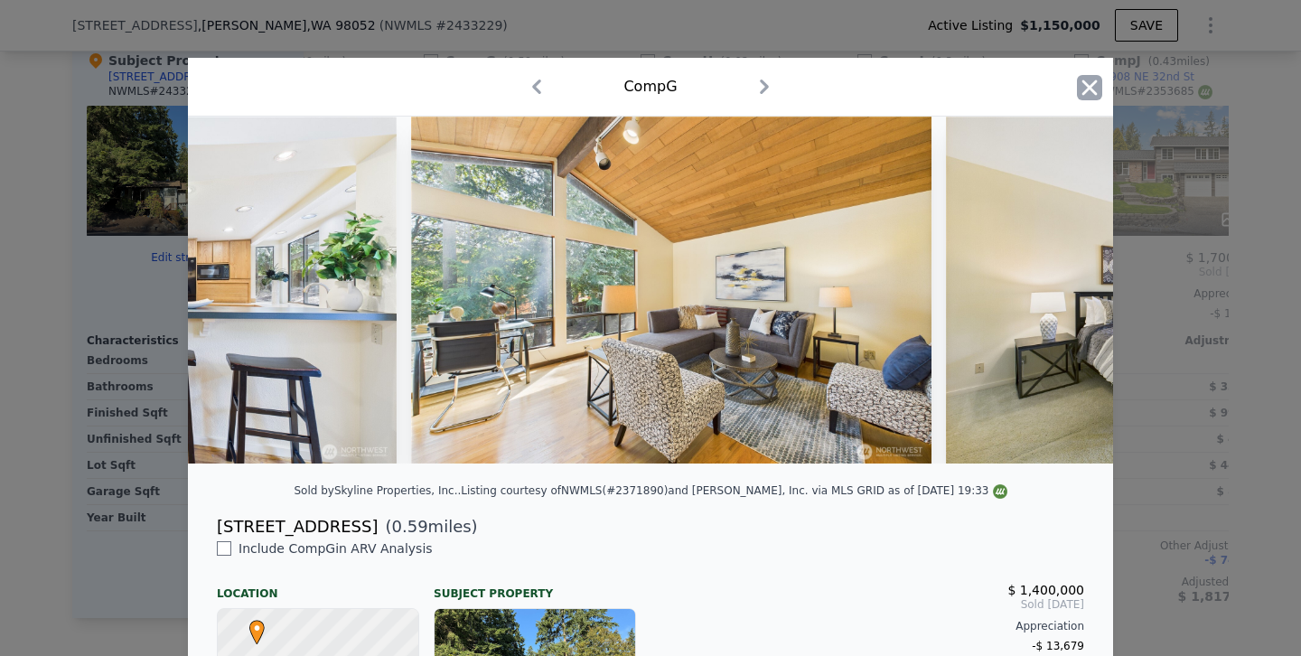
click at [1086, 96] on icon "button" at bounding box center [1089, 87] width 25 height 25
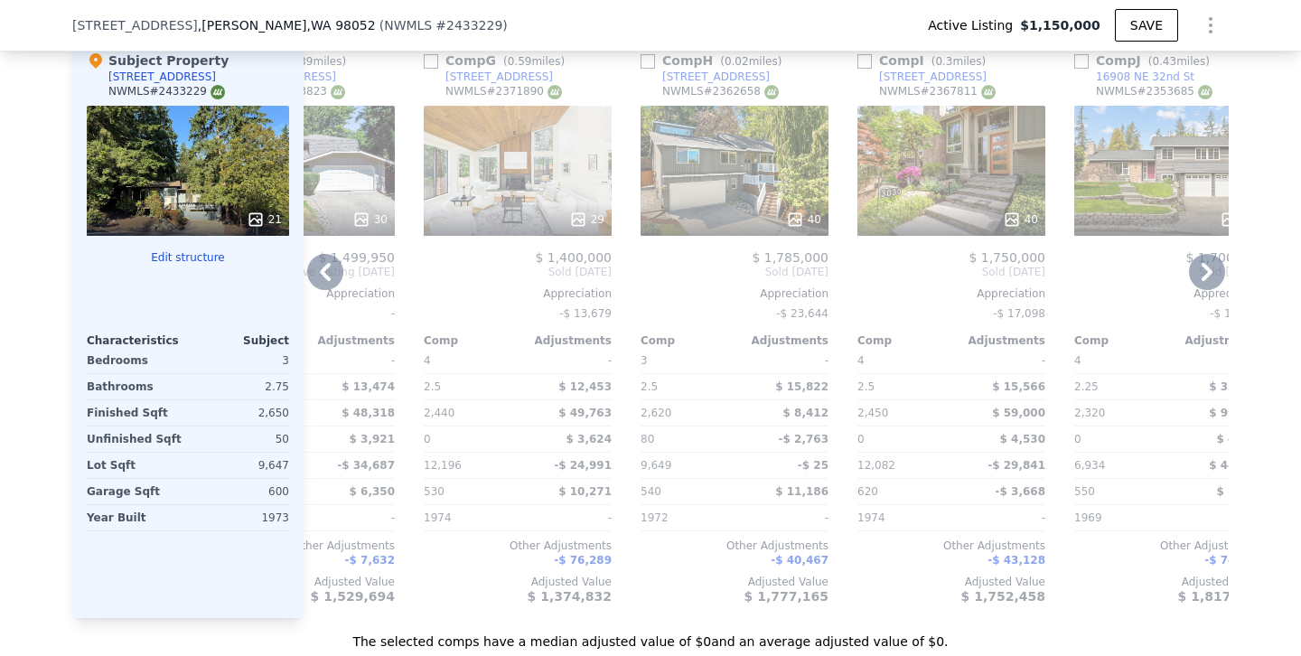
click at [734, 186] on div "40" at bounding box center [734, 171] width 188 height 130
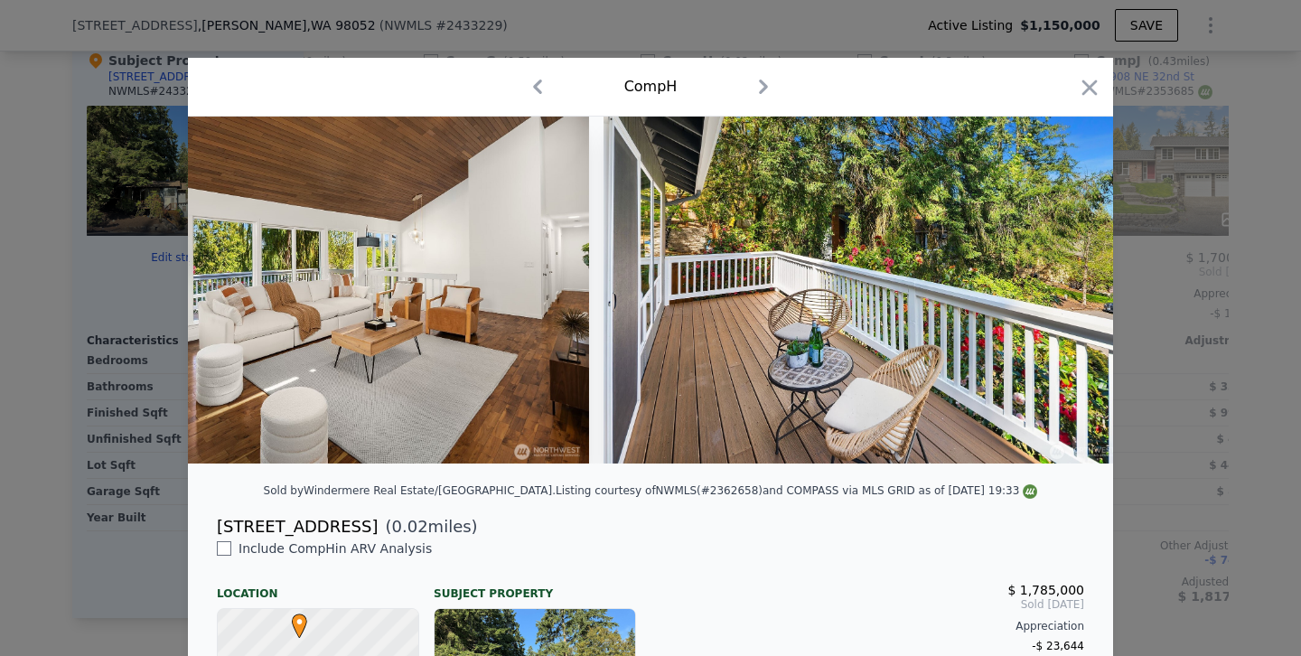
scroll to position [0, 2822]
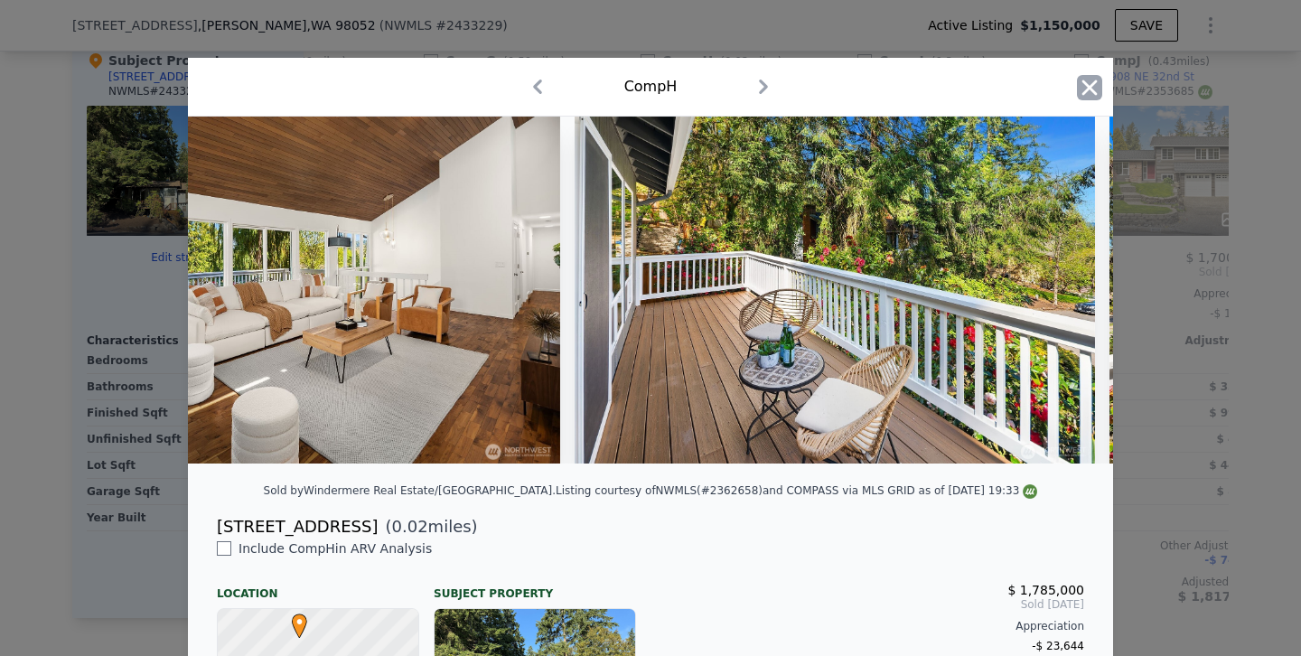
click at [1085, 91] on icon "button" at bounding box center [1089, 86] width 15 height 15
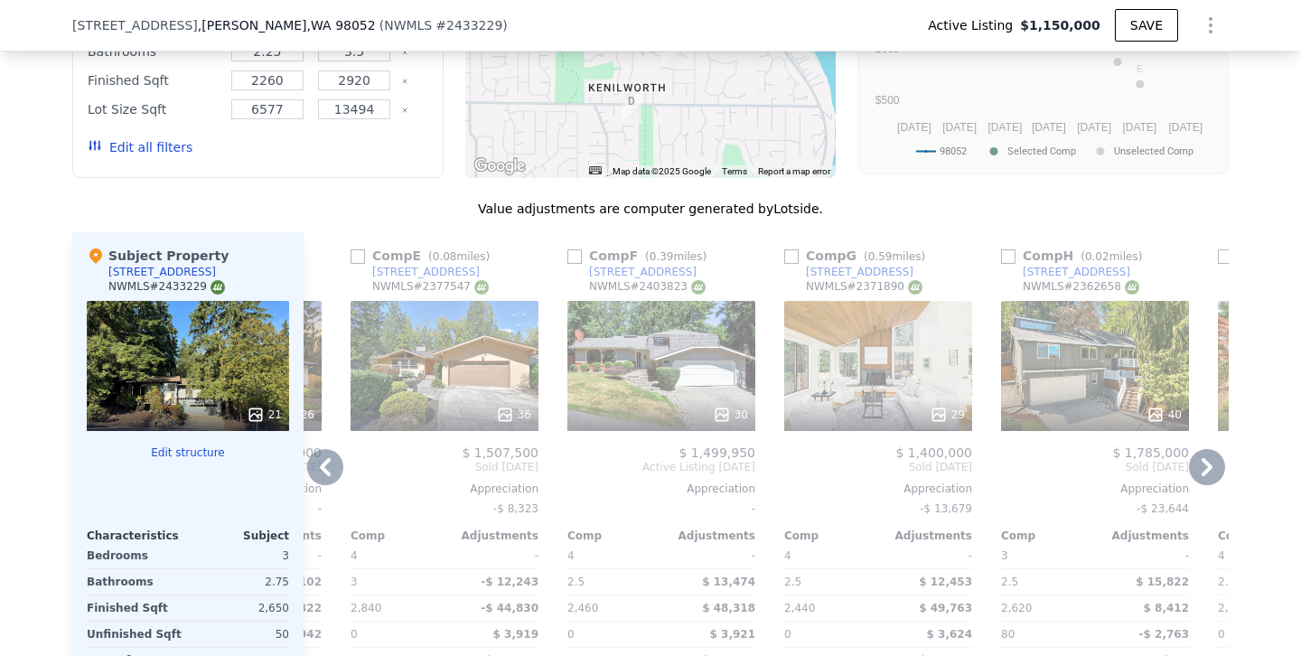
scroll to position [1752, 0]
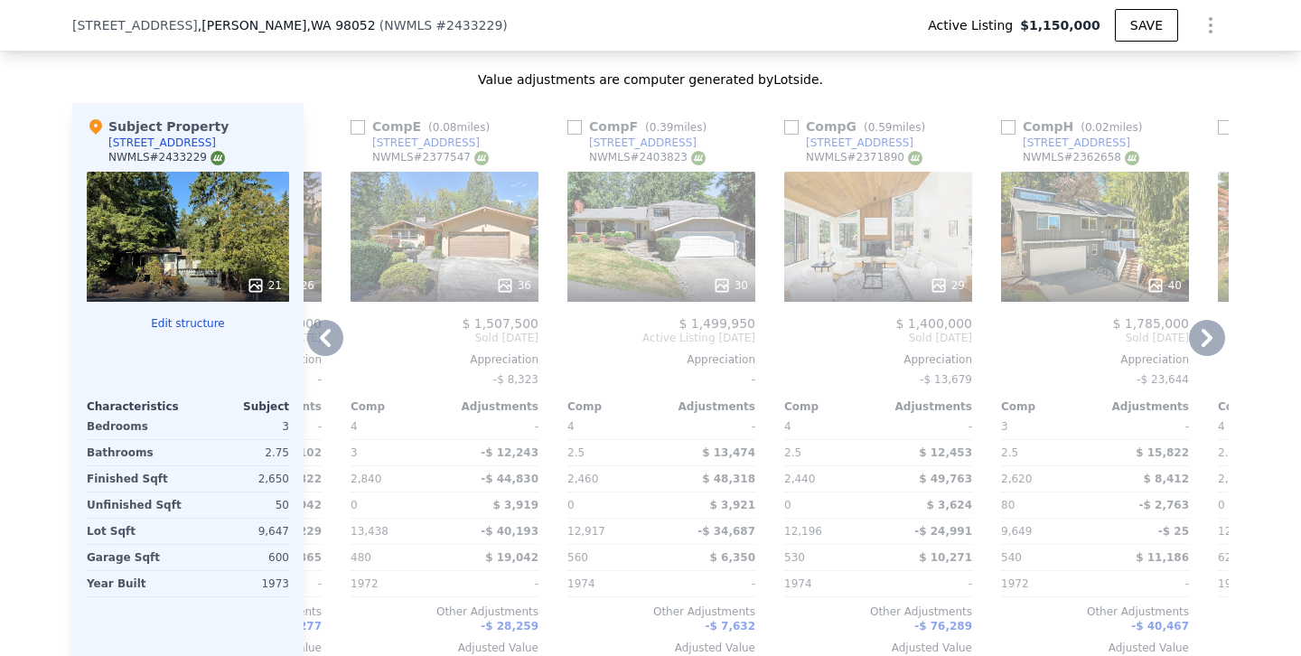
click at [444, 253] on div "36" at bounding box center [444, 237] width 188 height 130
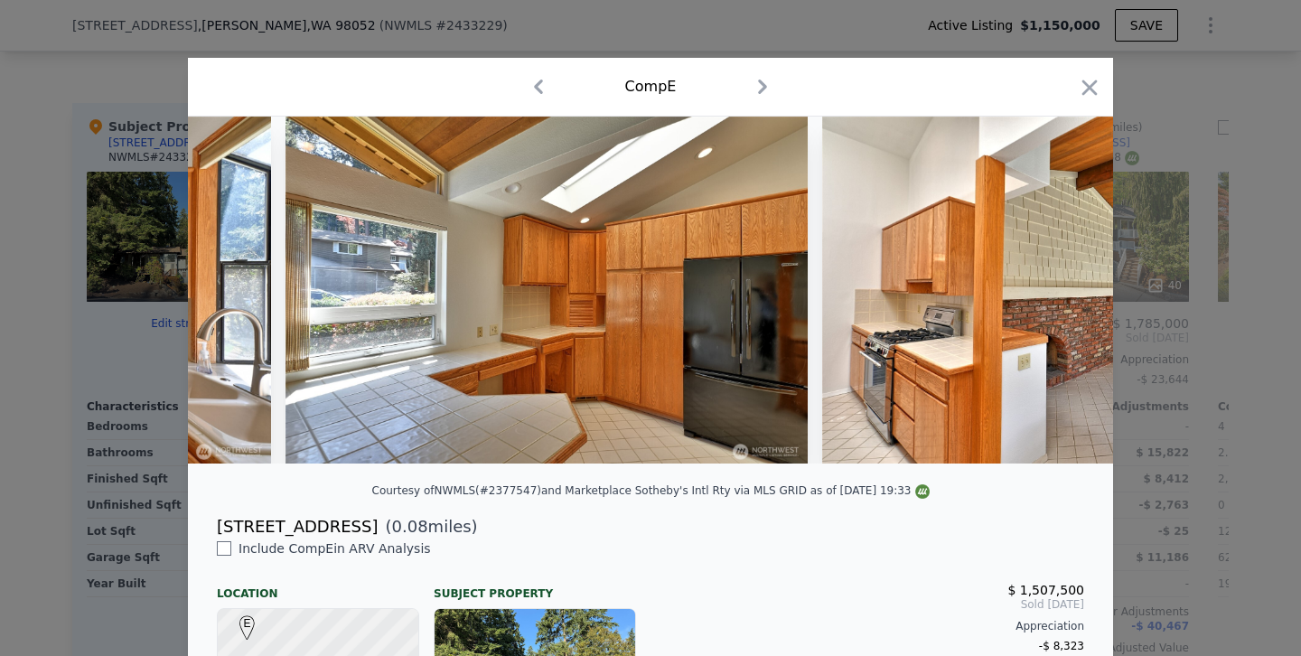
scroll to position [0, 3137]
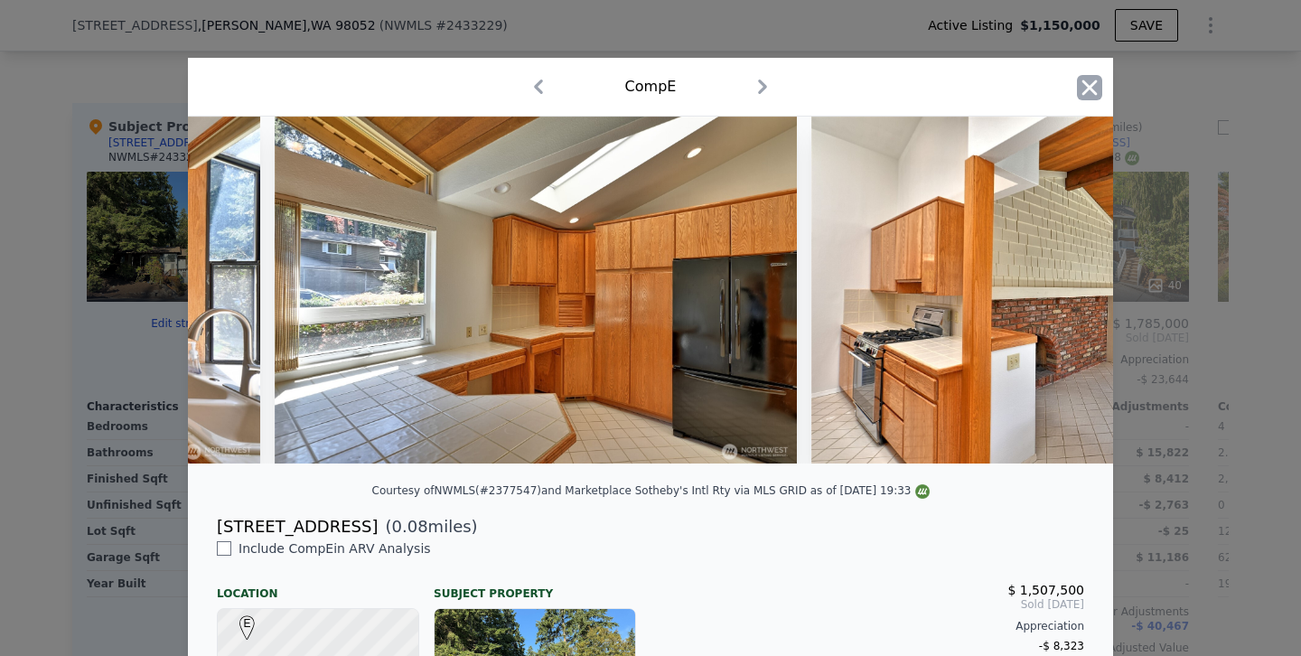
click at [1094, 80] on icon "button" at bounding box center [1089, 87] width 25 height 25
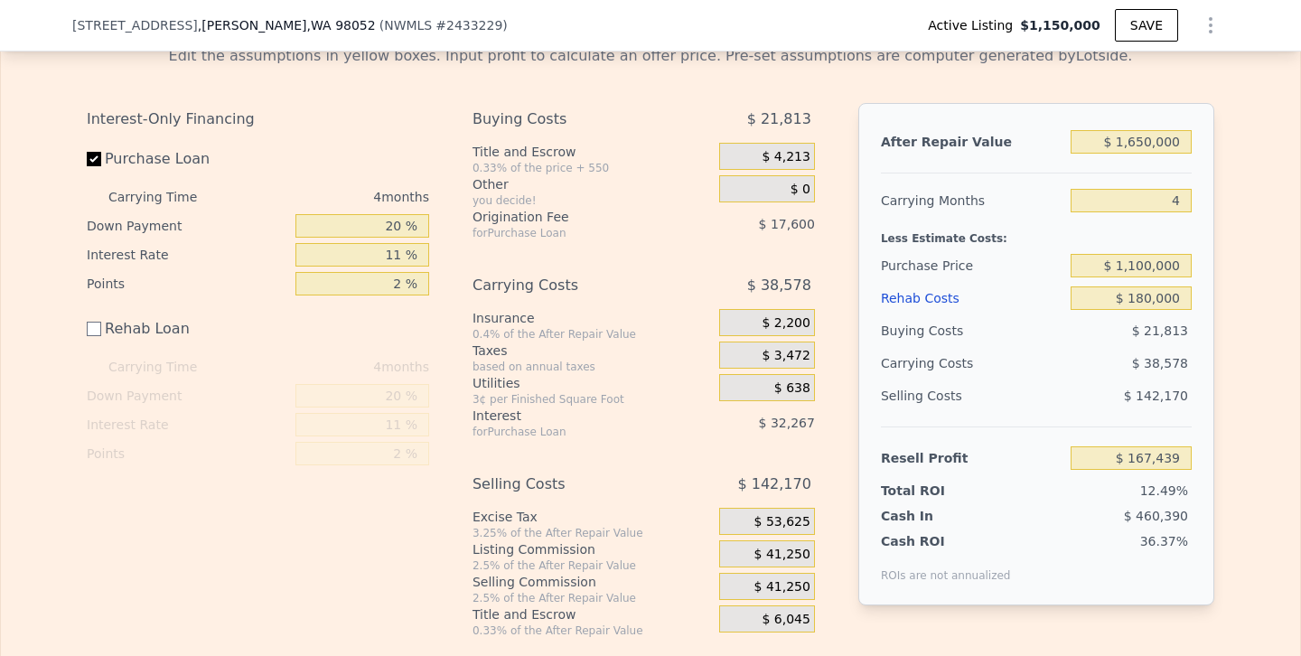
scroll to position [2634, 0]
click at [1144, 145] on input "$ 1,650,000" at bounding box center [1130, 143] width 121 height 23
type input "$ 160,000"
type input "-$ 1,192,687"
type input "$ 1,600,000"
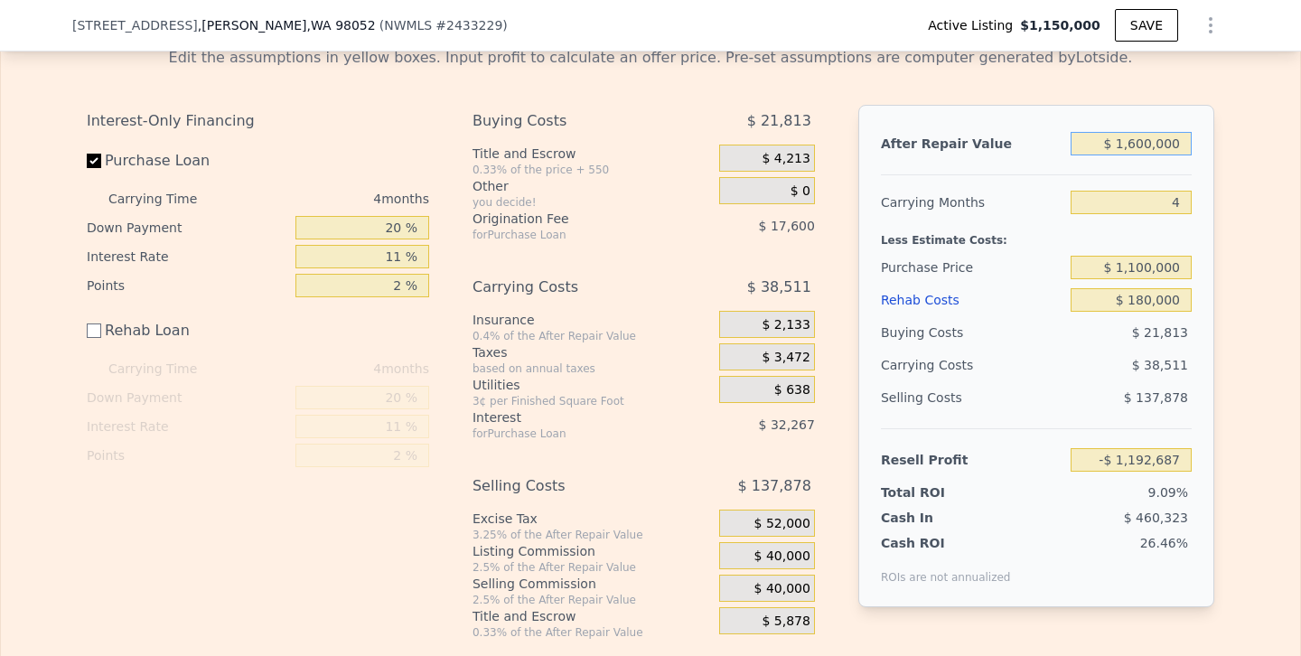
type input "$ 121,798"
type input "$ 1,600,000"
click at [1003, 421] on div "Selling Costs $ 137,878" at bounding box center [1036, 404] width 311 height 47
drag, startPoint x: 1144, startPoint y: 209, endPoint x: 1272, endPoint y: 210, distance: 127.3
click at [1272, 210] on div "Edit the assumptions in yellow boxes. Input profit to calculate an offer price.…" at bounding box center [650, 336] width 1299 height 607
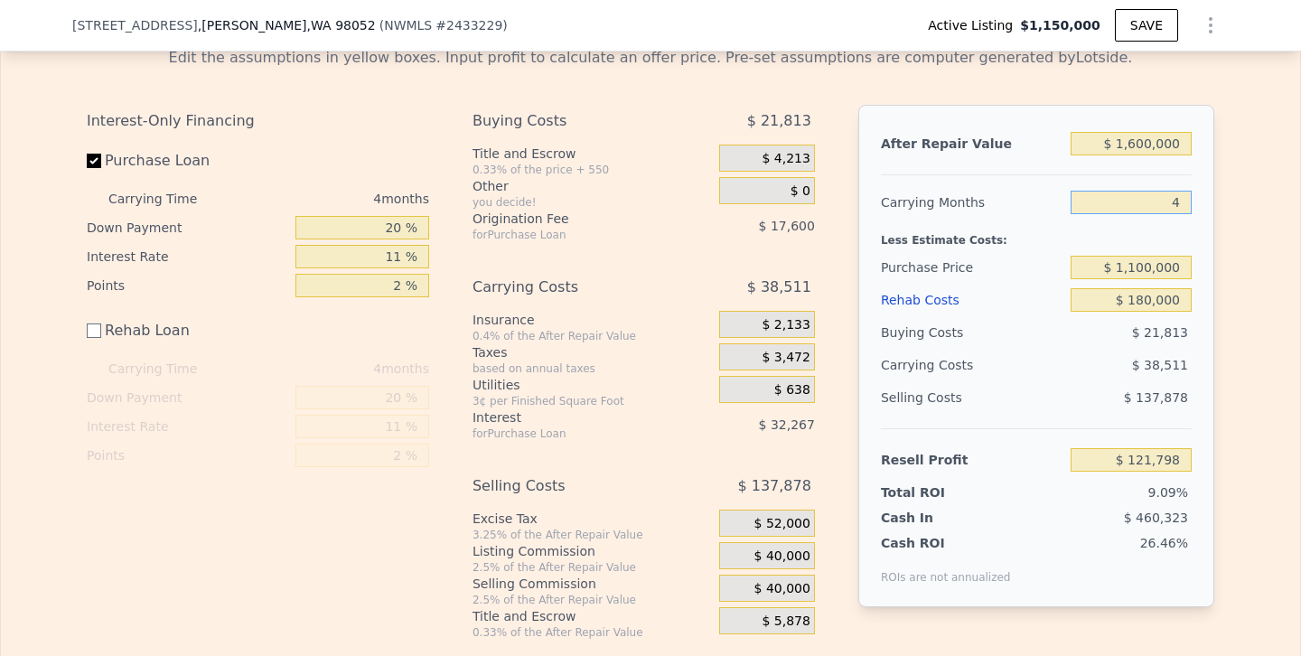
type input "5"
type input "$ 112,169"
type input "5"
click at [1045, 372] on div "$ 48,140" at bounding box center [1096, 365] width 191 height 33
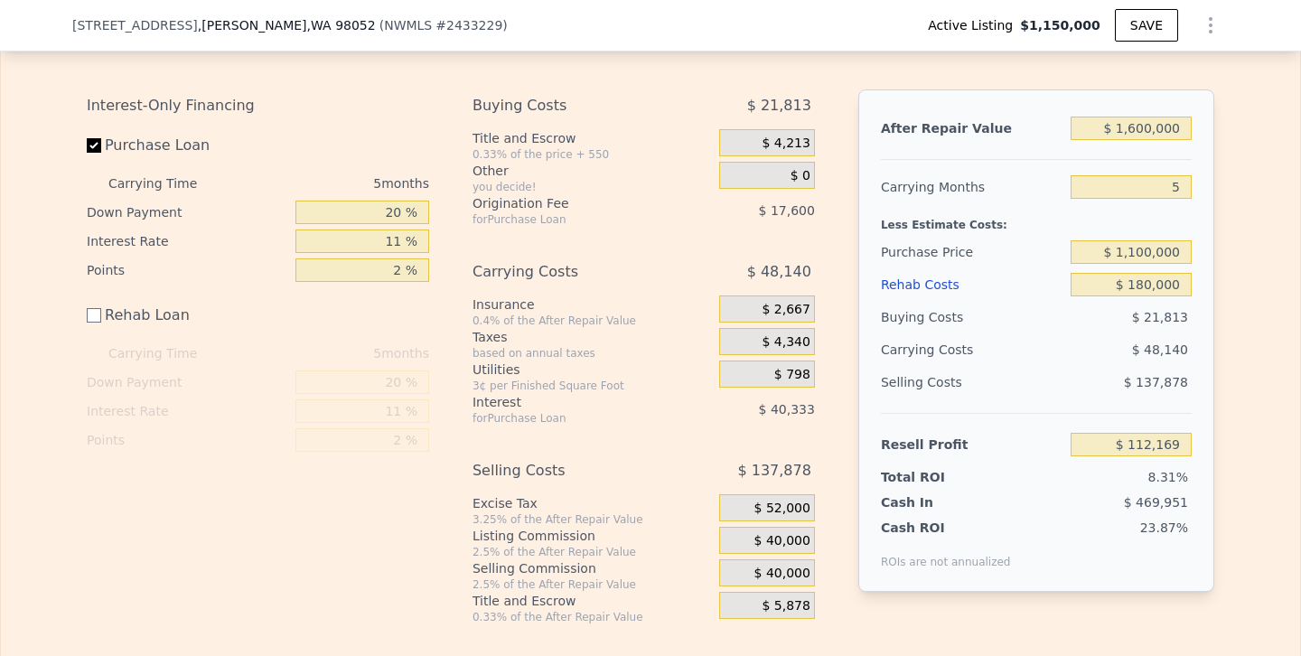
scroll to position [2641, 0]
